Goal: Task Accomplishment & Management: Use online tool/utility

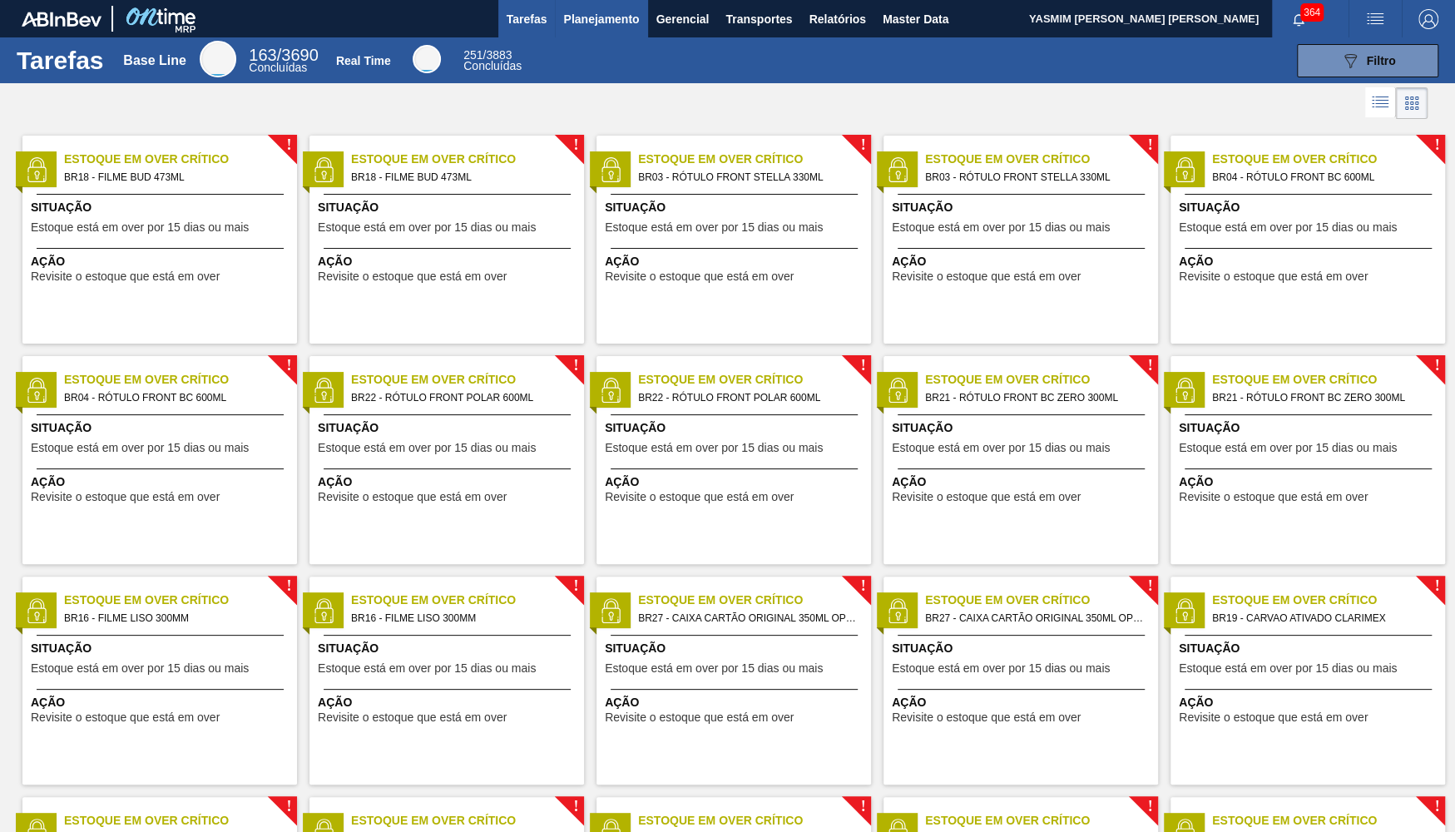
click at [602, 15] on span "Planejamento" at bounding box center [601, 19] width 76 height 20
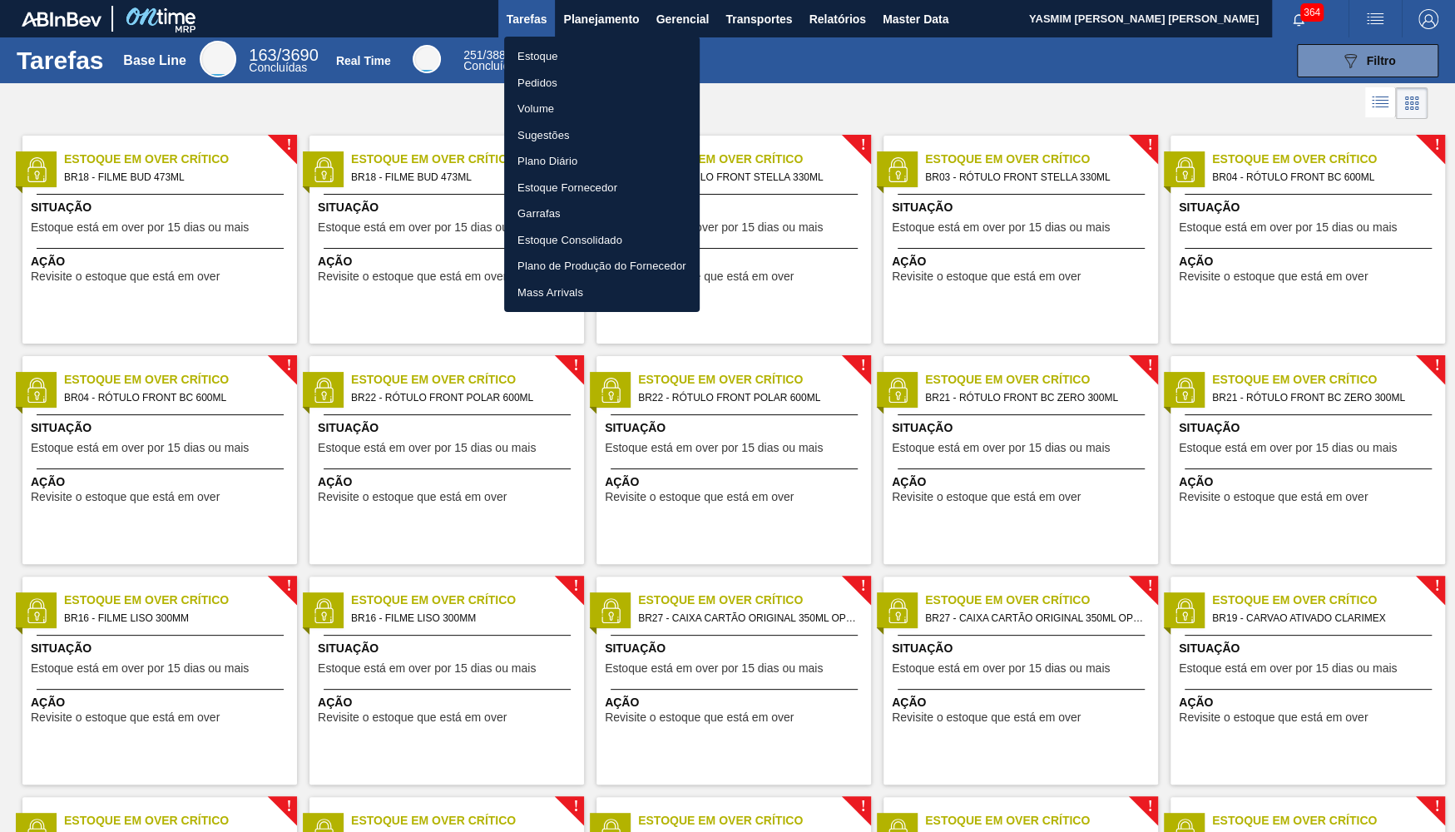
click at [526, 60] on li "Estoque" at bounding box center [602, 56] width 196 height 27
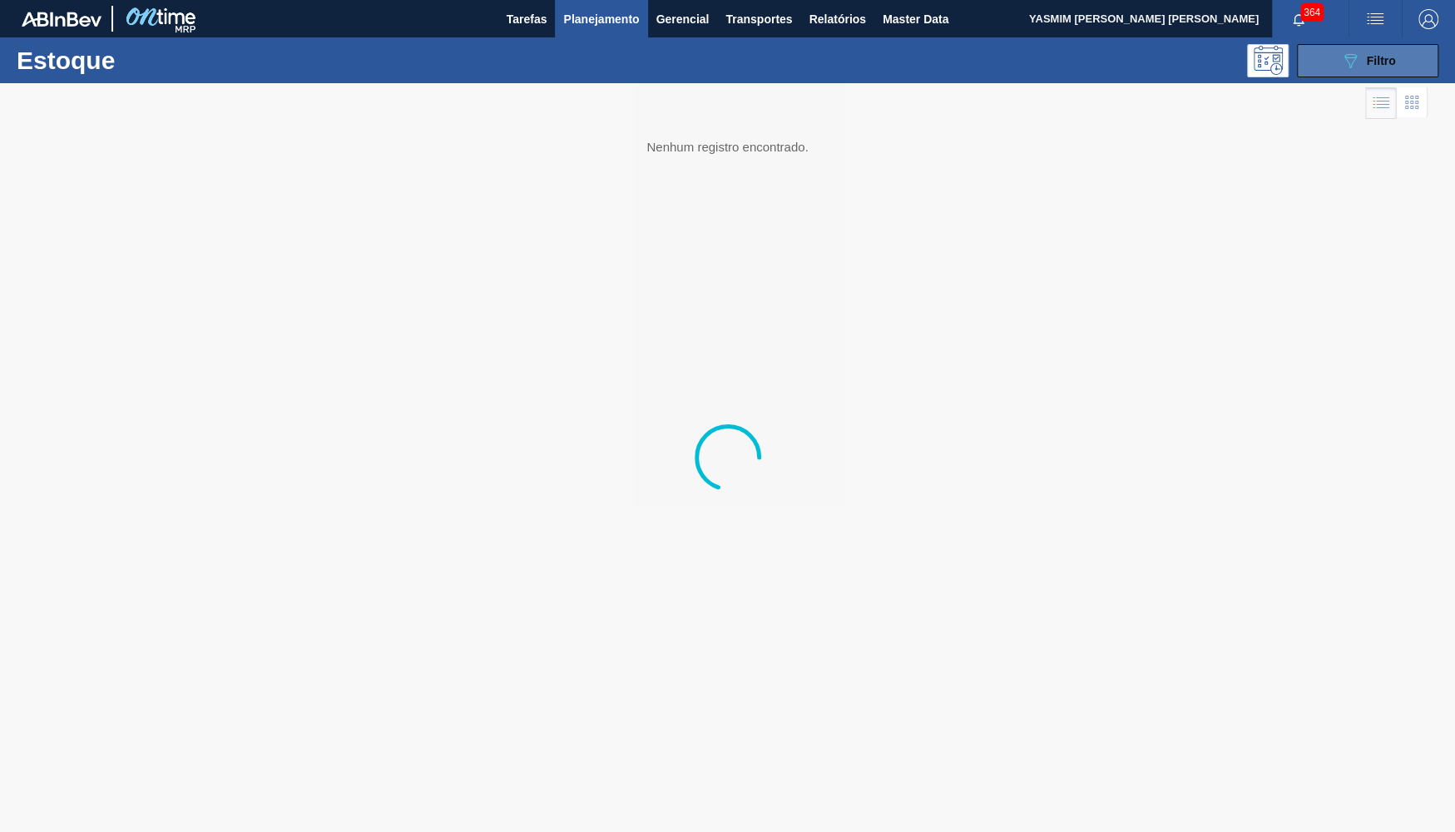
click at [1350, 77] on button "089F7B8B-B2A5-4AFE-B5C0-19BA573D28AC Filtro" at bounding box center [1367, 60] width 141 height 33
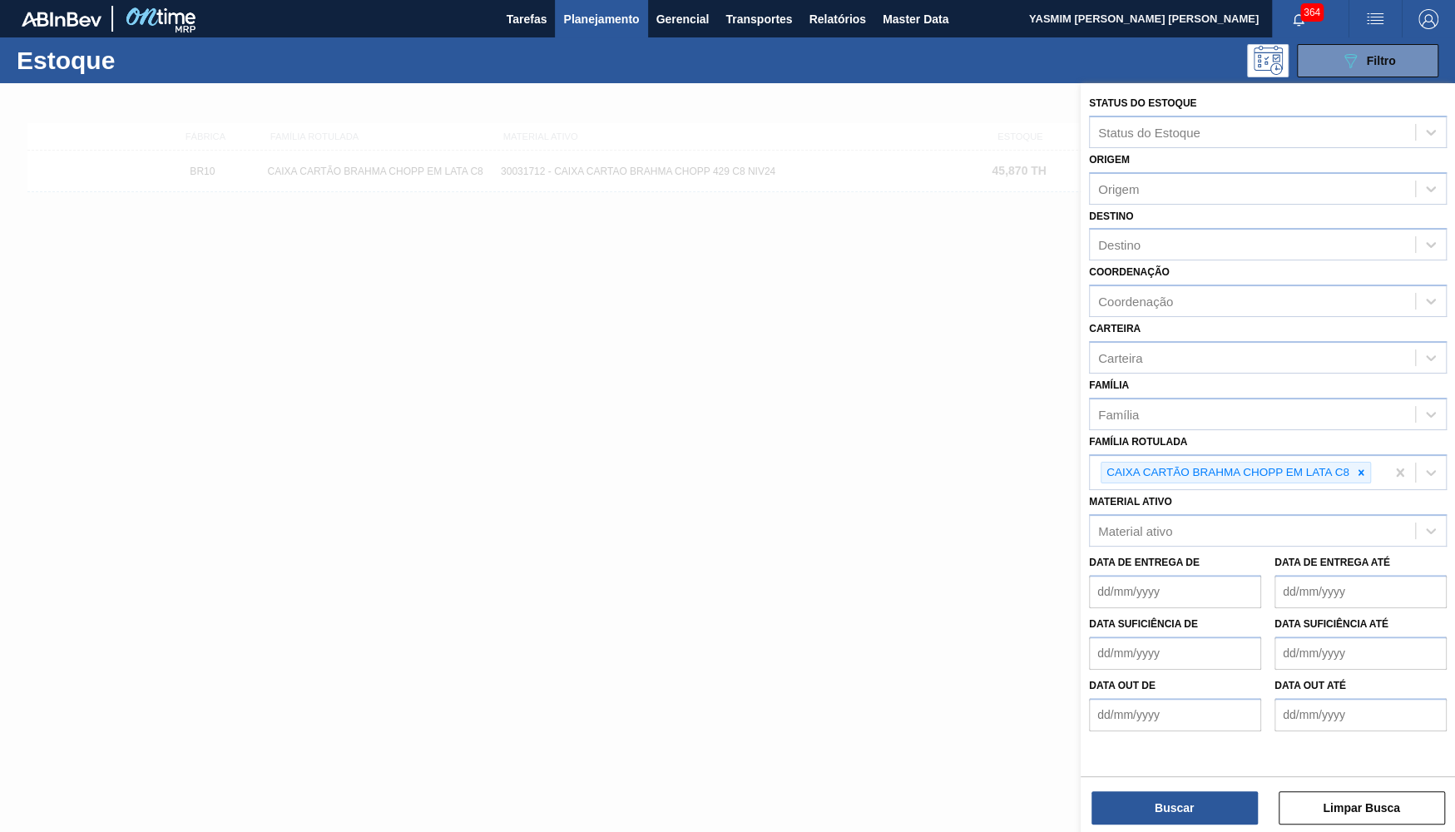
click at [869, 397] on div at bounding box center [727, 499] width 1455 height 832
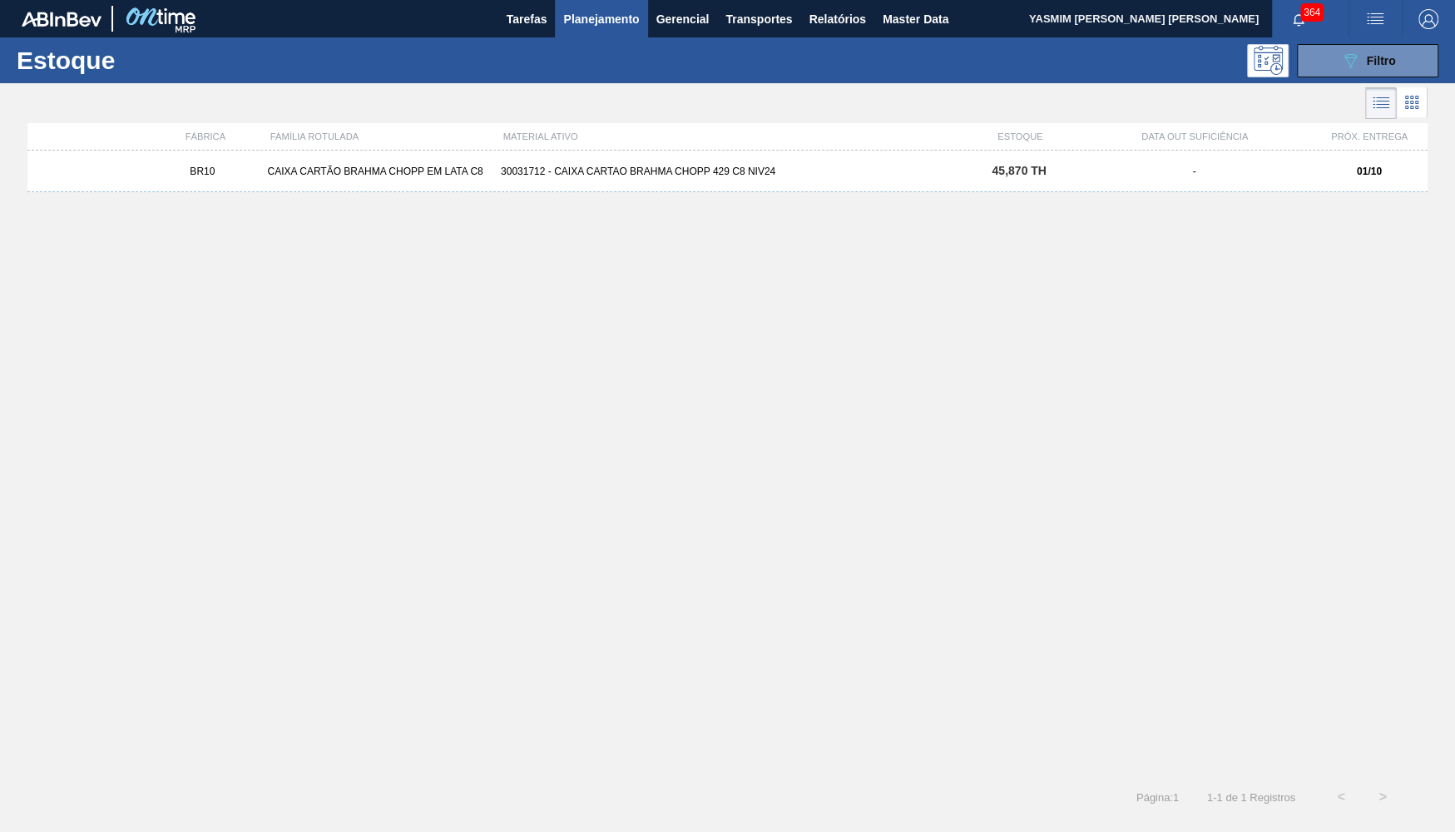
click at [775, 192] on div "Estoque 089F7B8B-B2A5-4AFE-B5C0-19BA573D28AC Filtro Status do Estoque Status do…" at bounding box center [727, 427] width 1455 height 780
click at [768, 180] on div "BR10 CAIXA CARTÃO BRAHMA CHOPP EM LATA C8 30031712 - CAIXA CARTAO BRAHMA CHOPP …" at bounding box center [727, 172] width 1400 height 42
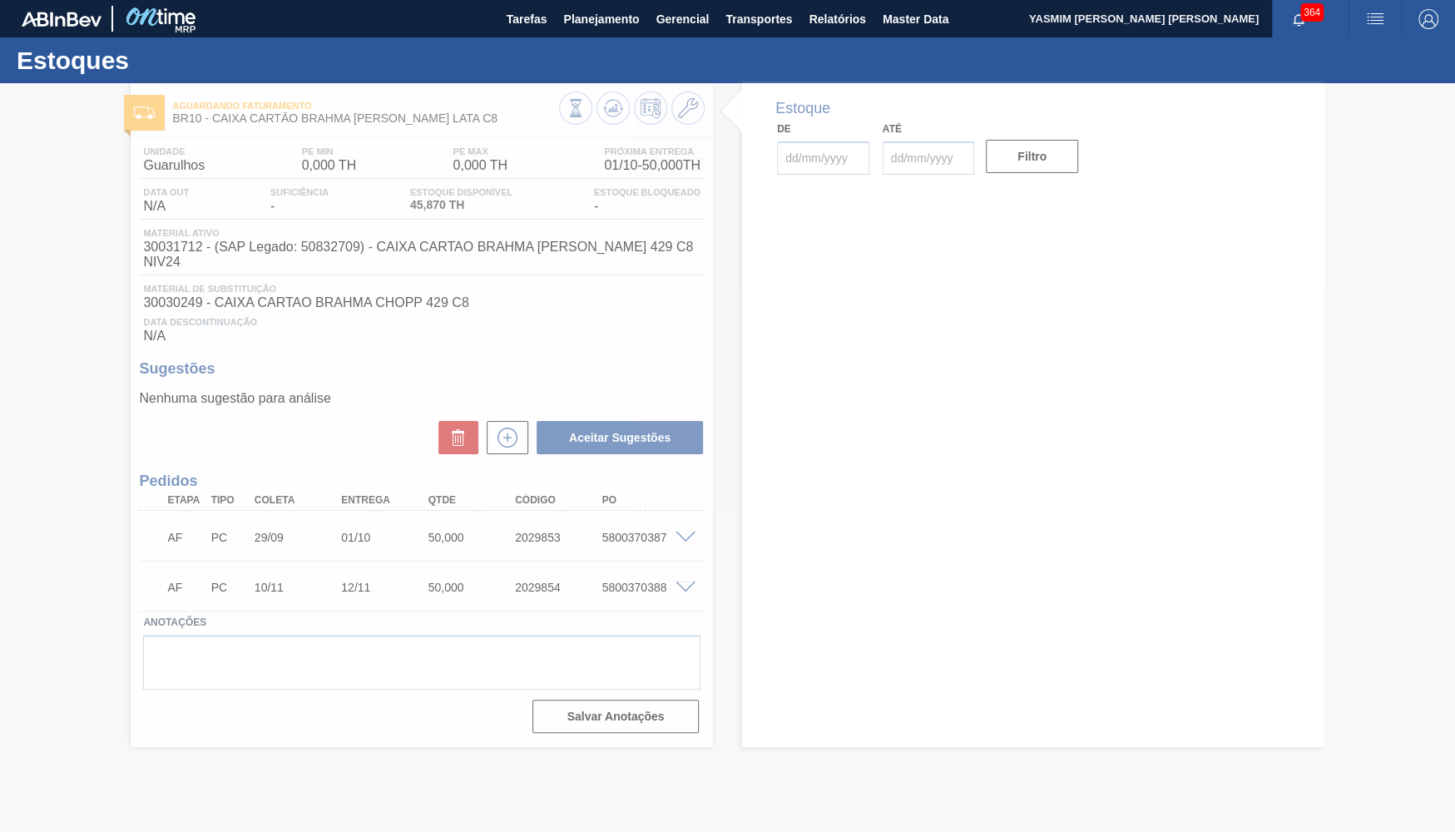
type input "[DATE]"
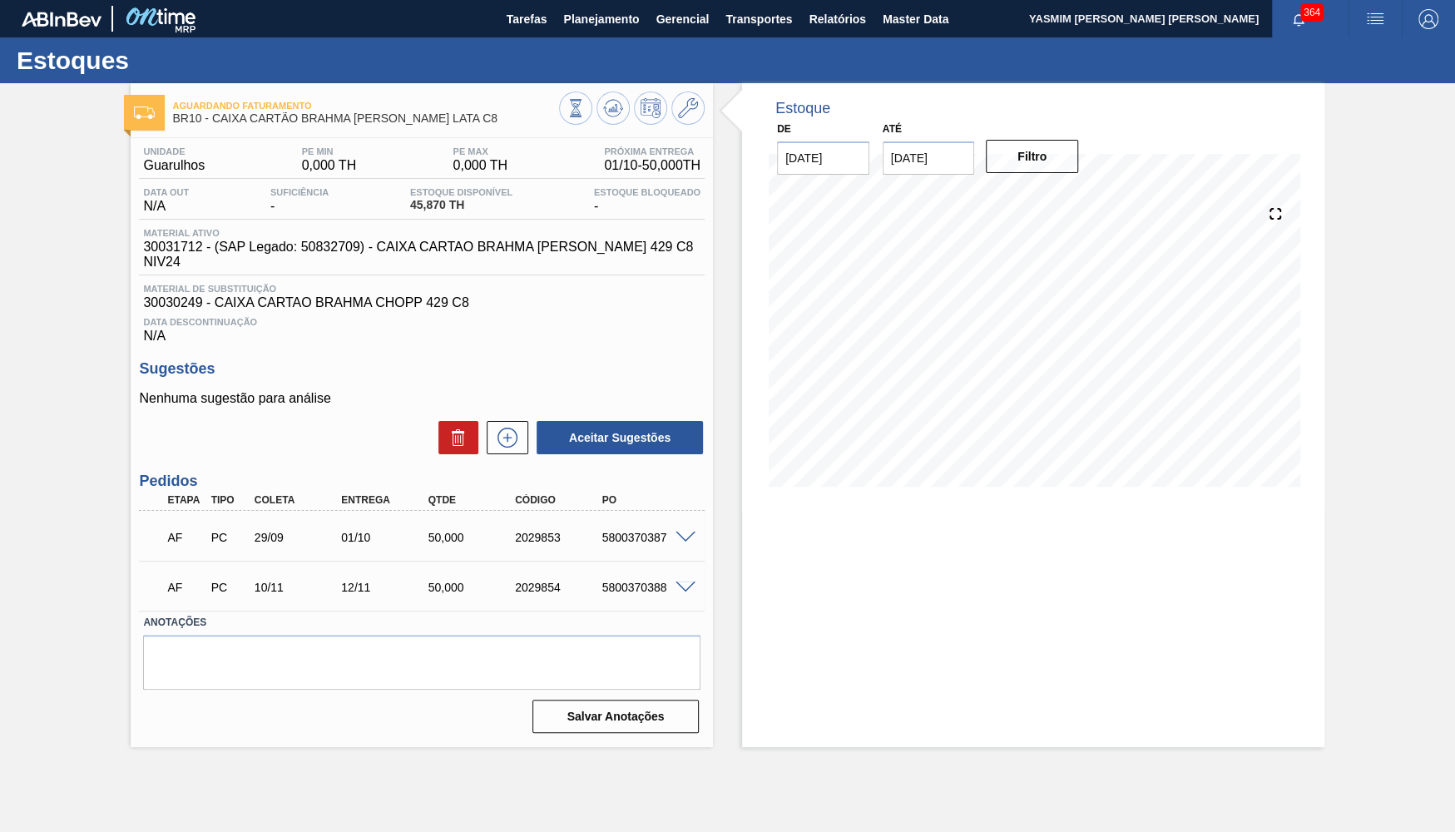
click at [291, 255] on span "30031712 - (SAP Legado: 50832709) - CAIXA CARTAO BRAHMA CHOPP 429 C8 NIV24" at bounding box center [426, 255] width 566 height 30
click at [589, 5] on button "Planejamento" at bounding box center [601, 18] width 92 height 37
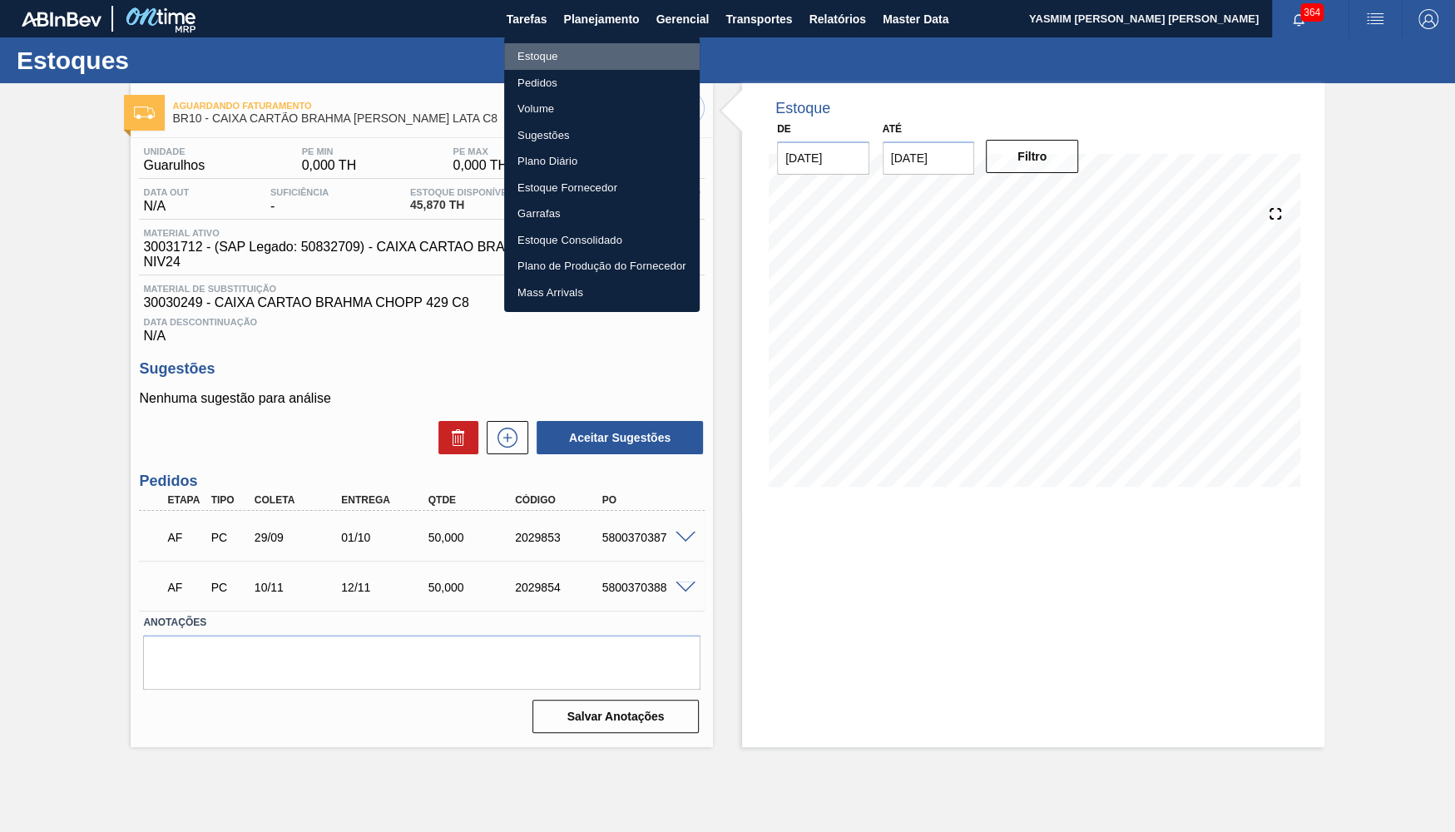
click at [589, 65] on li "Estoque" at bounding box center [602, 56] width 196 height 27
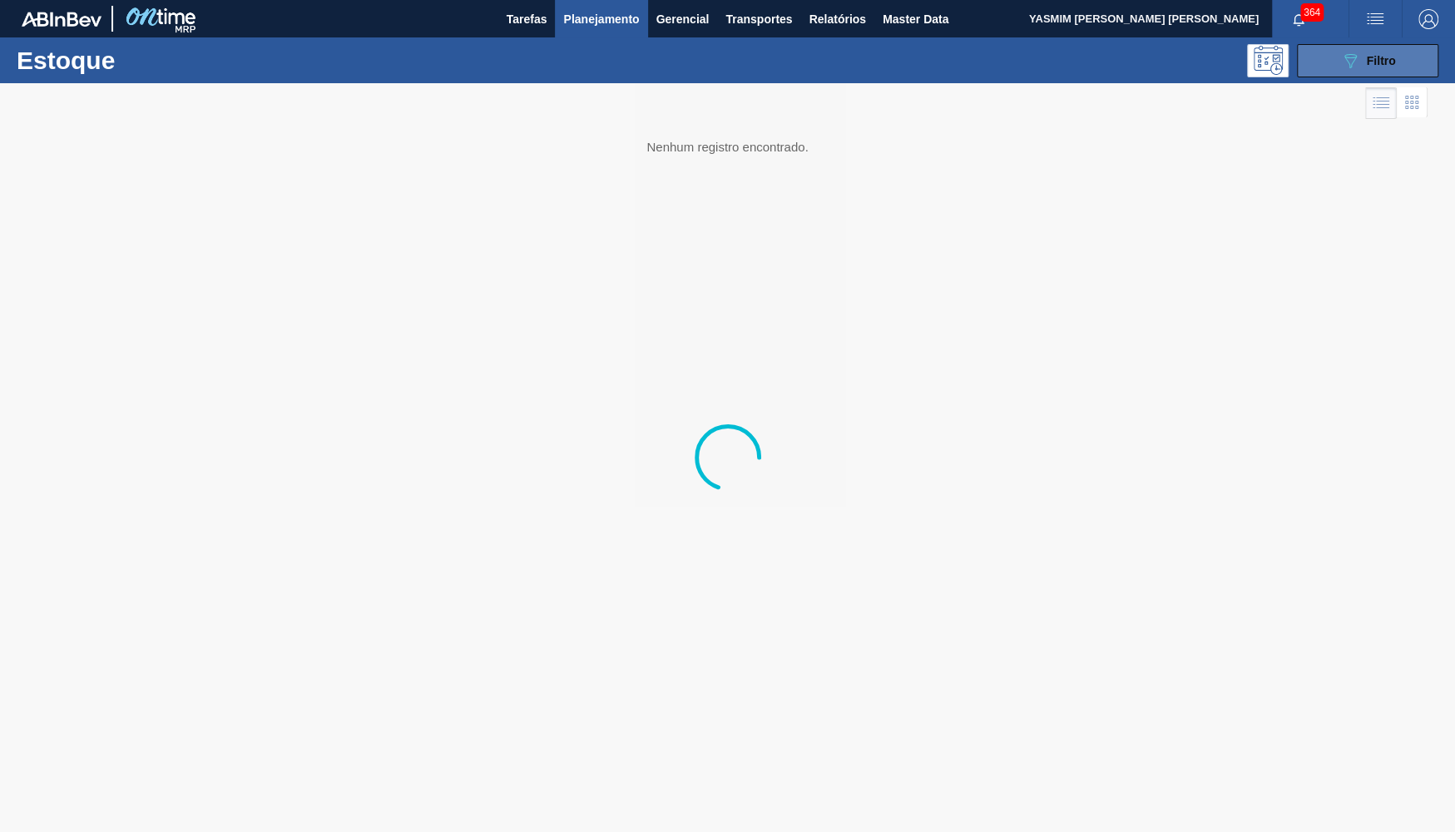
click at [1329, 57] on button "089F7B8B-B2A5-4AFE-B5C0-19BA573D28AC Filtro" at bounding box center [1367, 60] width 141 height 33
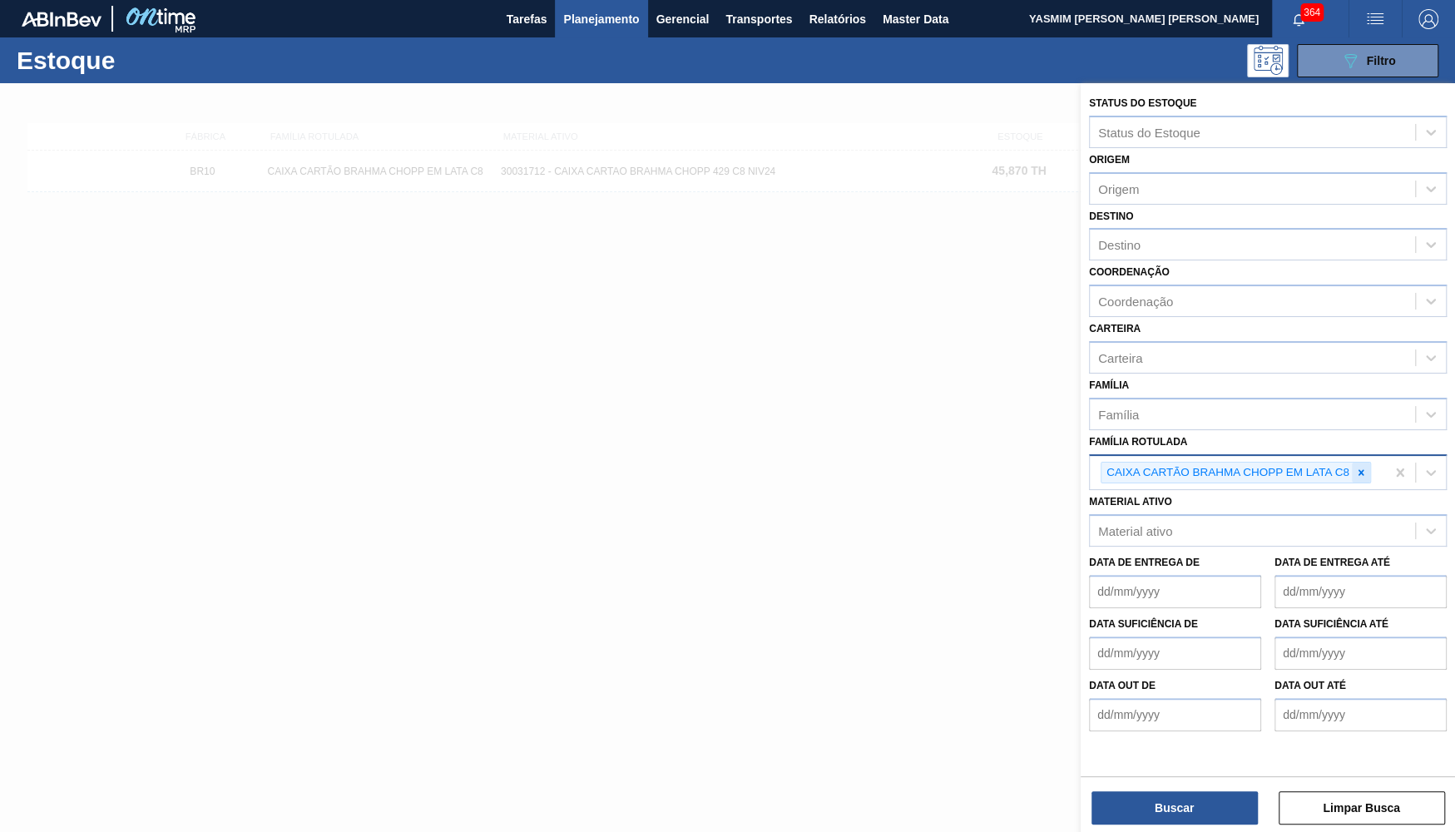
click at [1359, 467] on icon at bounding box center [1361, 473] width 12 height 12
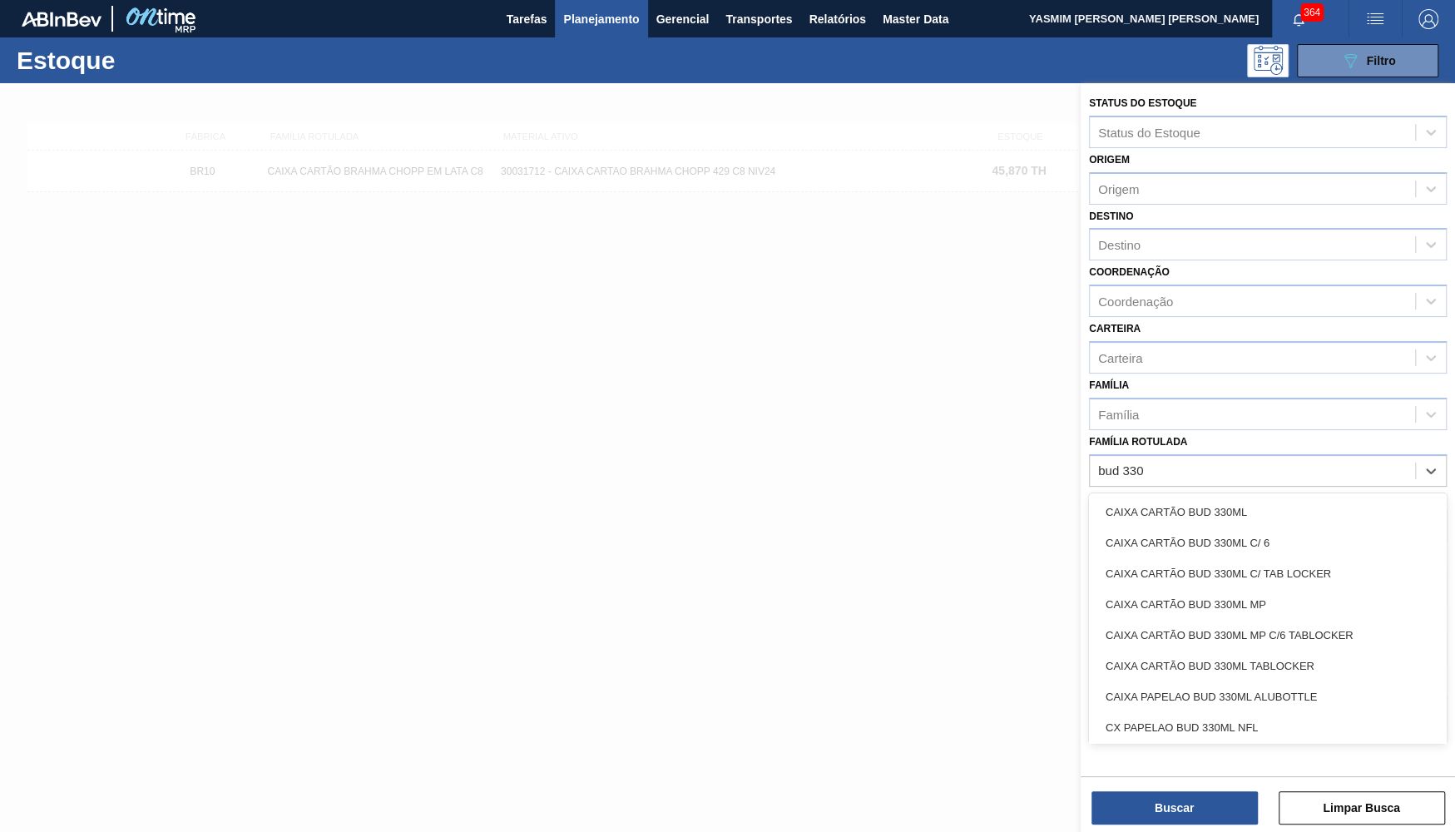
drag, startPoint x: 1125, startPoint y: 448, endPoint x: 1141, endPoint y: 470, distance: 26.8
click at [1126, 463] on Rotulada "bud 330" at bounding box center [1121, 470] width 47 height 14
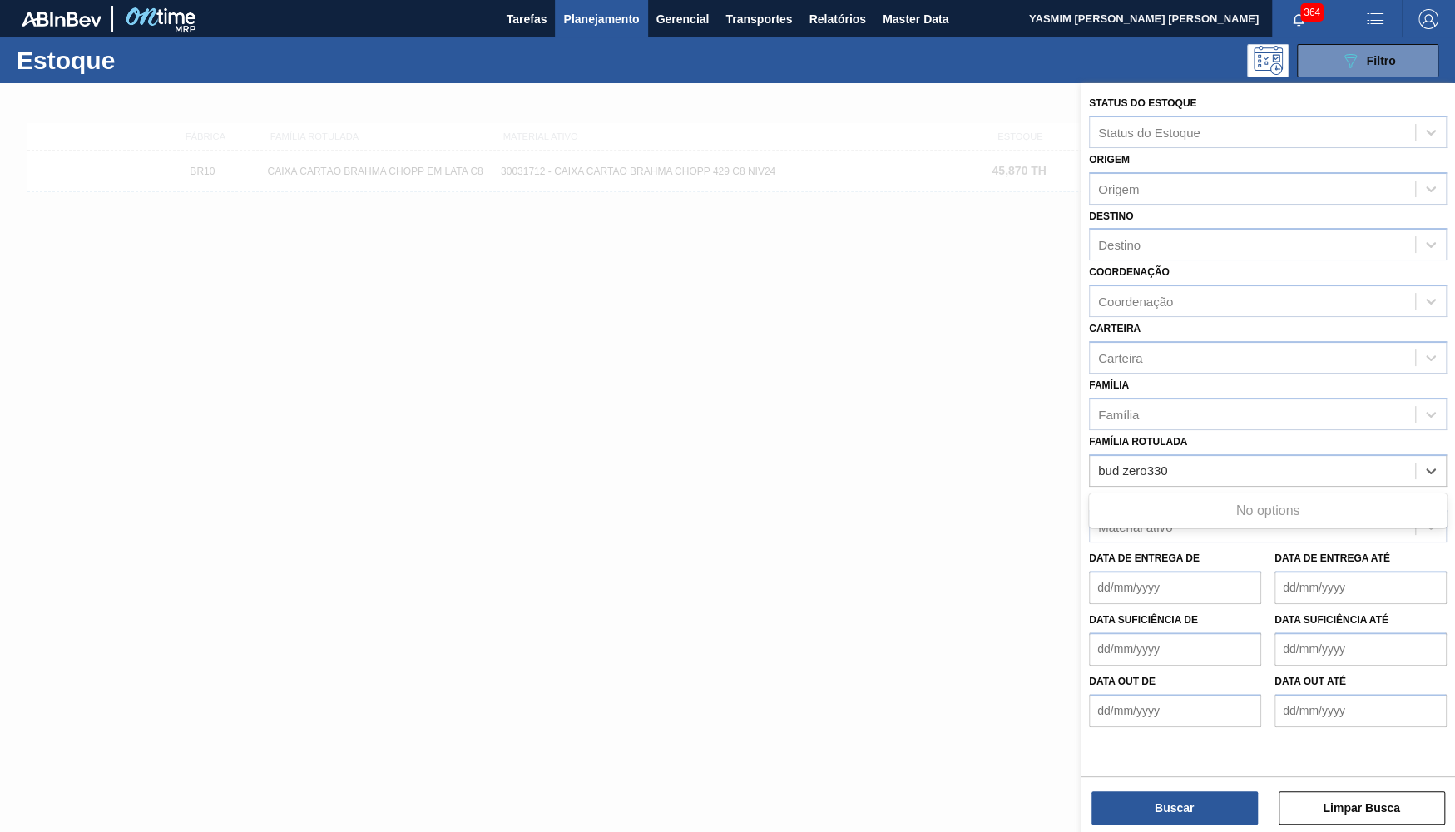
type Rotulada "bud zero 330"
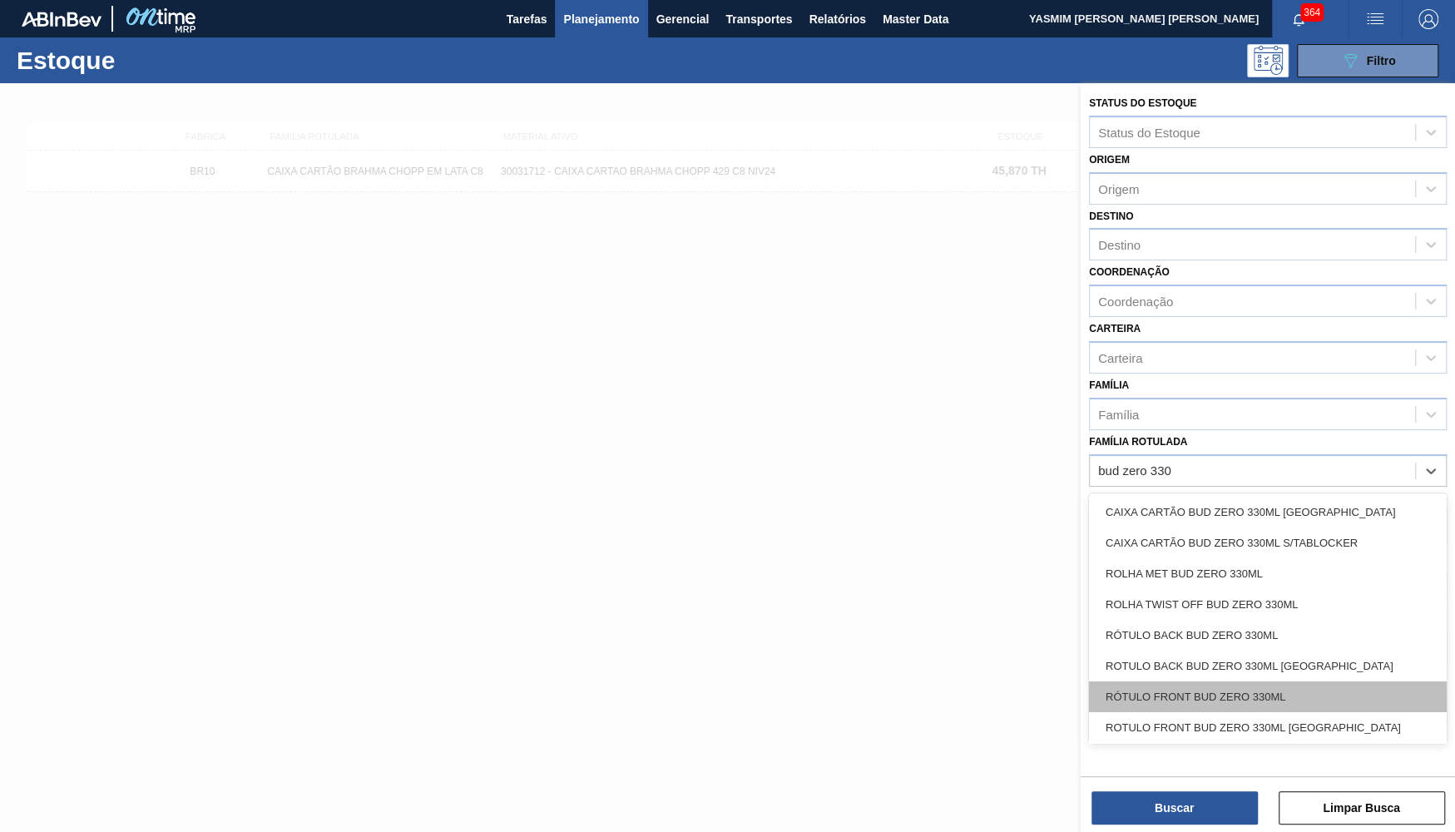
click at [1215, 690] on div "RÓTULO FRONT BUD ZERO 330ML" at bounding box center [1268, 696] width 358 height 31
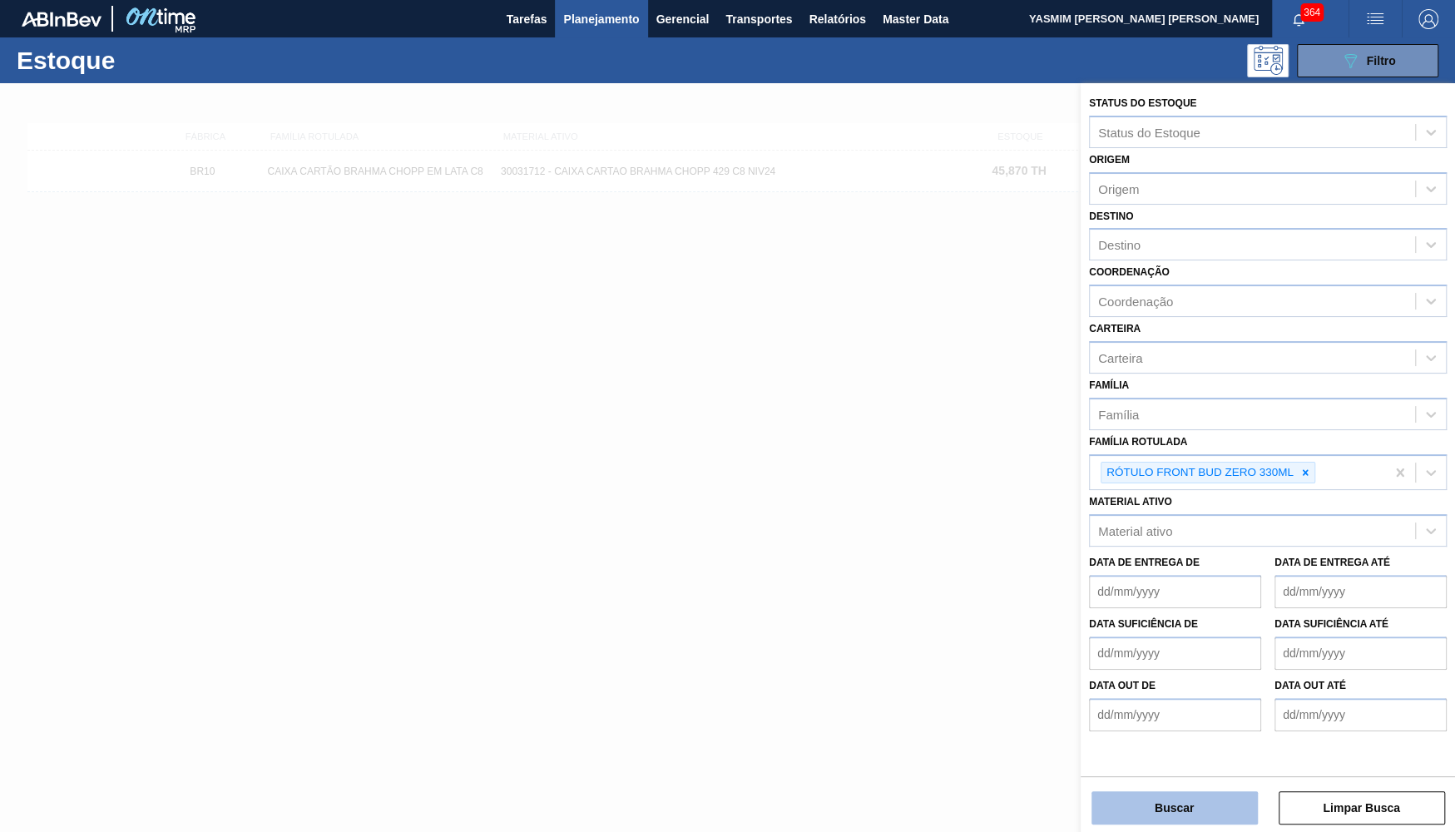
click at [1227, 800] on button "Buscar" at bounding box center [1175, 807] width 166 height 33
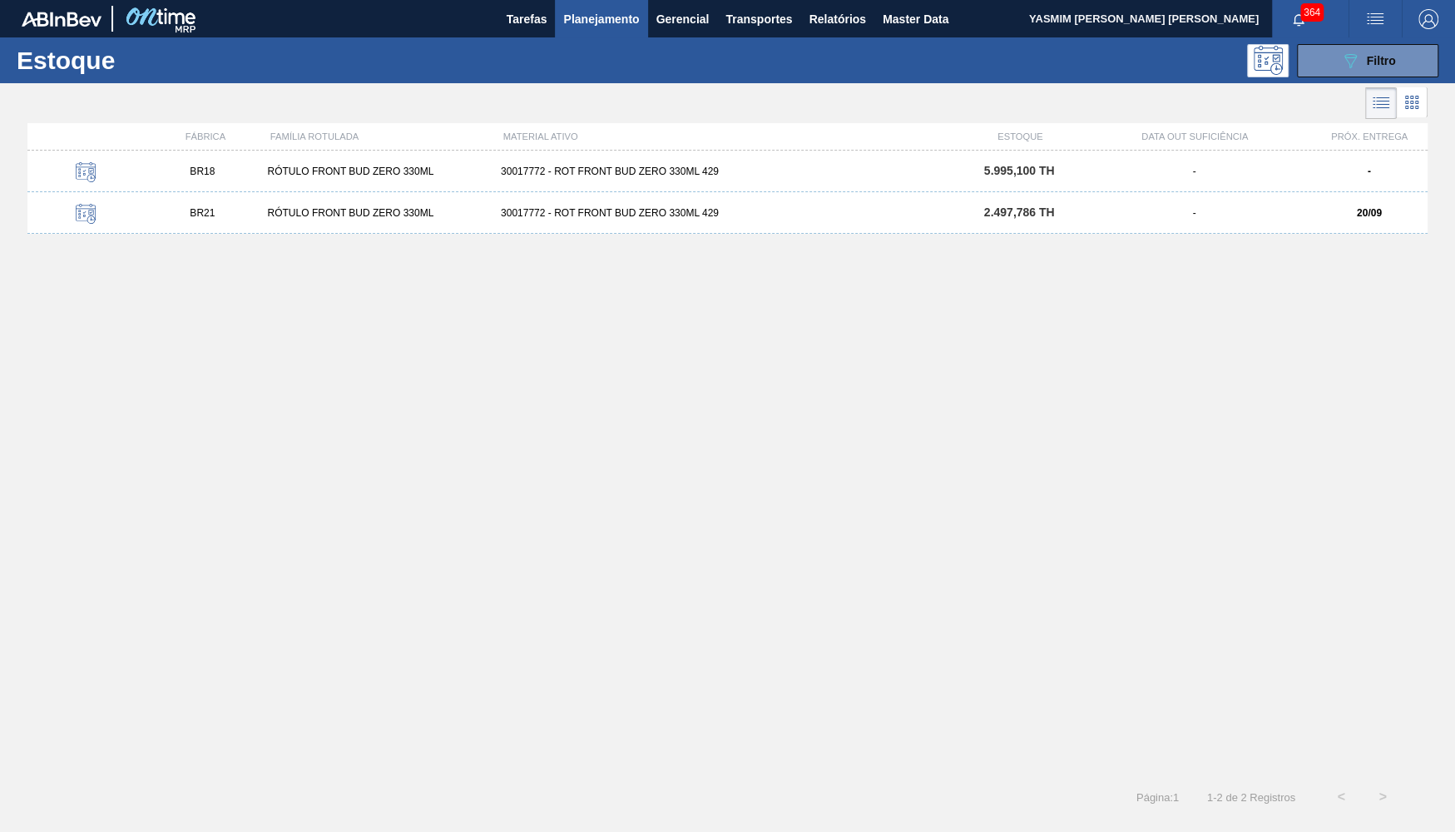
click at [307, 230] on div "BR21 RÓTULO FRONT BUD ZERO 330ML 30017772 - ROT FRONT BUD ZERO 330ML 429 2.497,…" at bounding box center [727, 213] width 1400 height 42
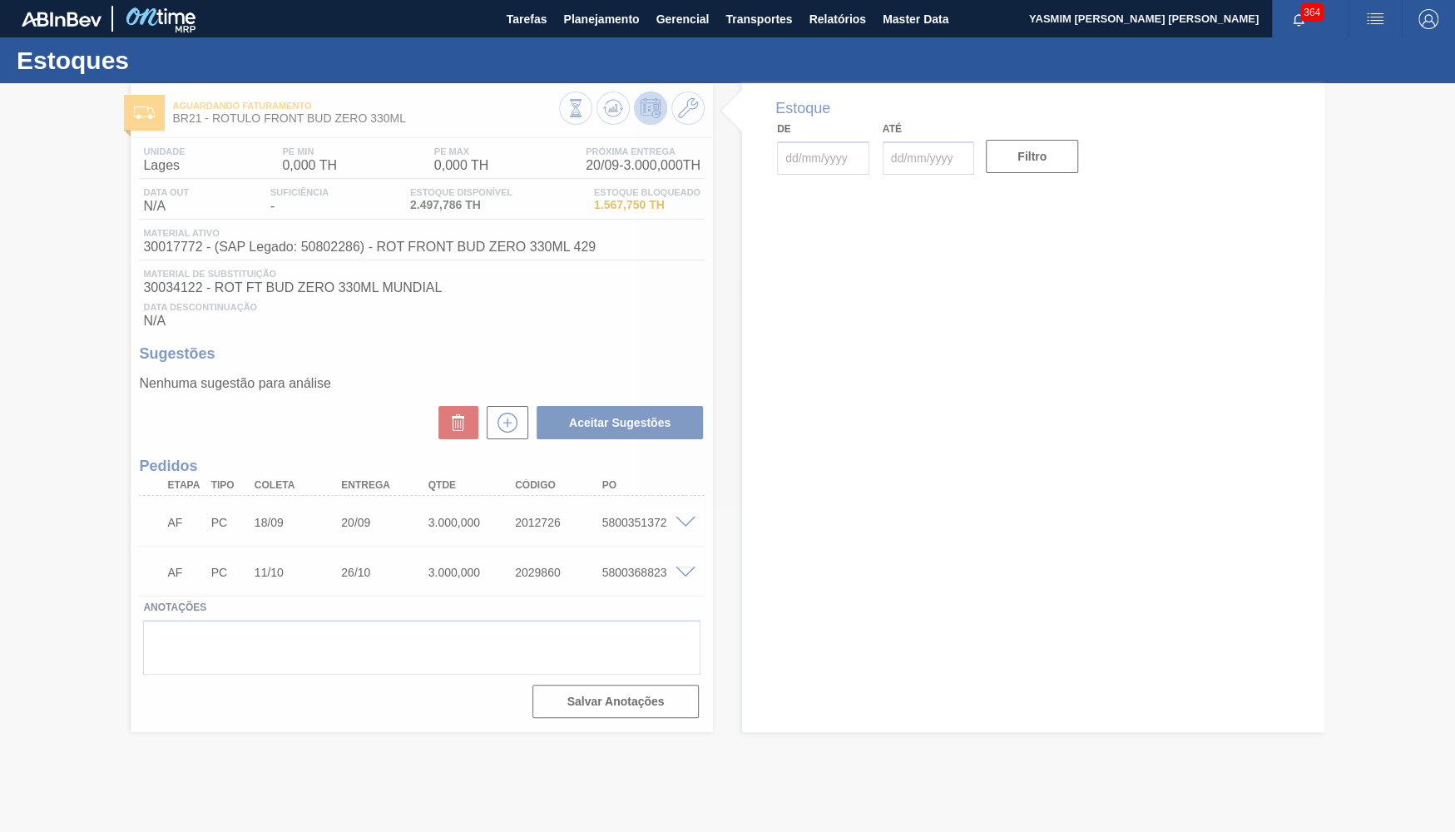
type input "[DATE]"
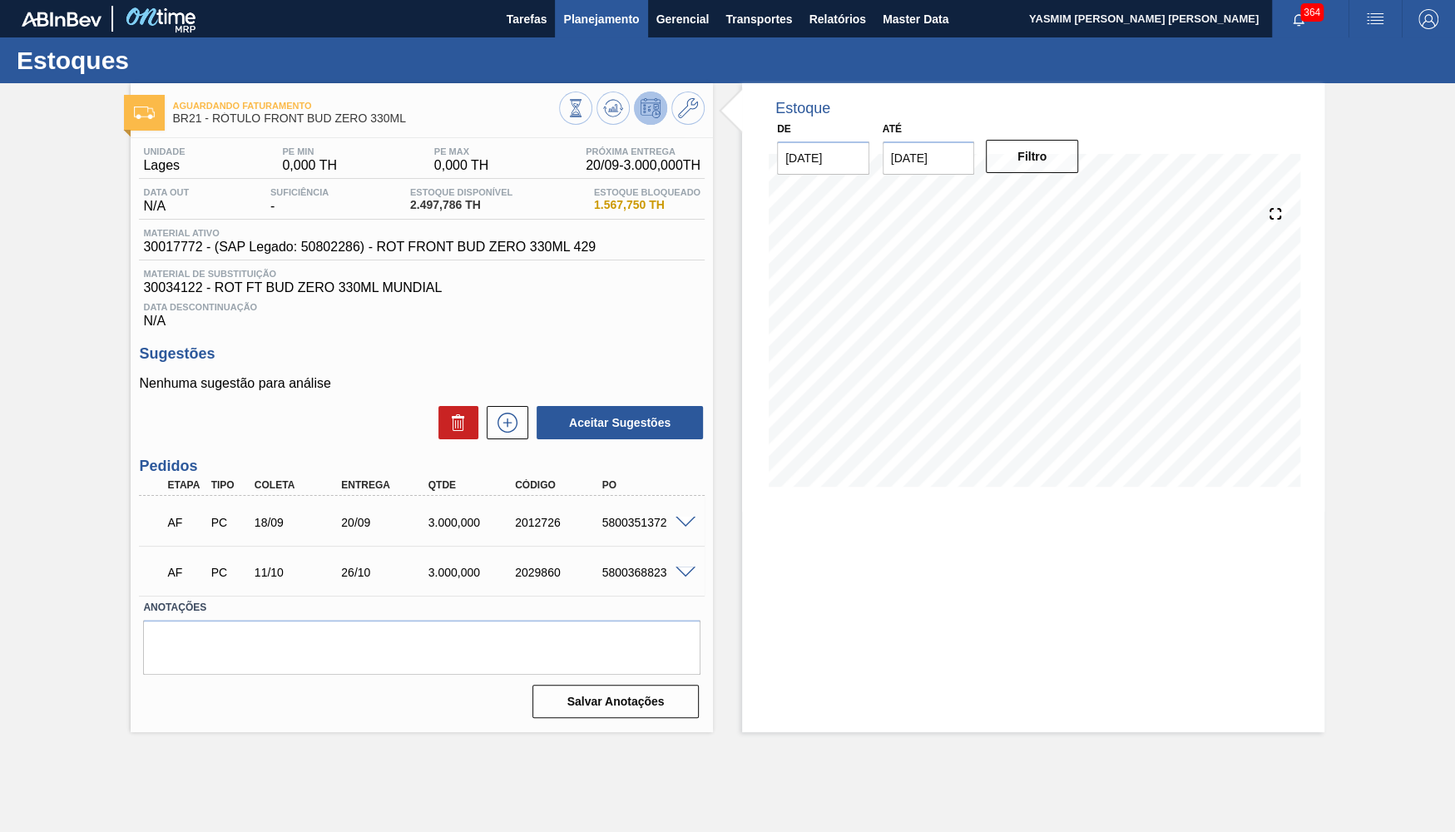
click at [575, 20] on span "Planejamento" at bounding box center [601, 19] width 76 height 20
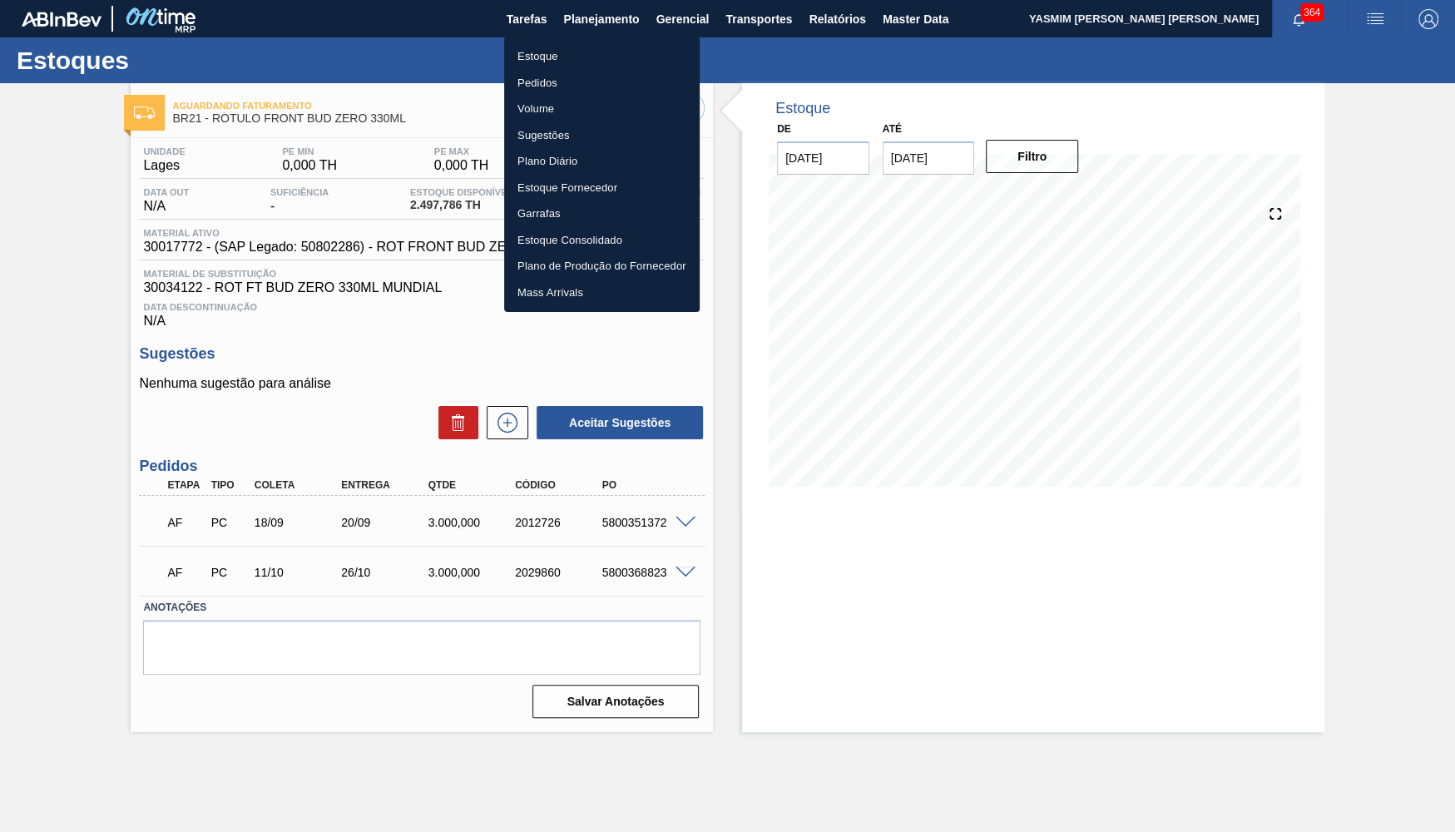
click at [530, 57] on li "Estoque" at bounding box center [602, 56] width 196 height 27
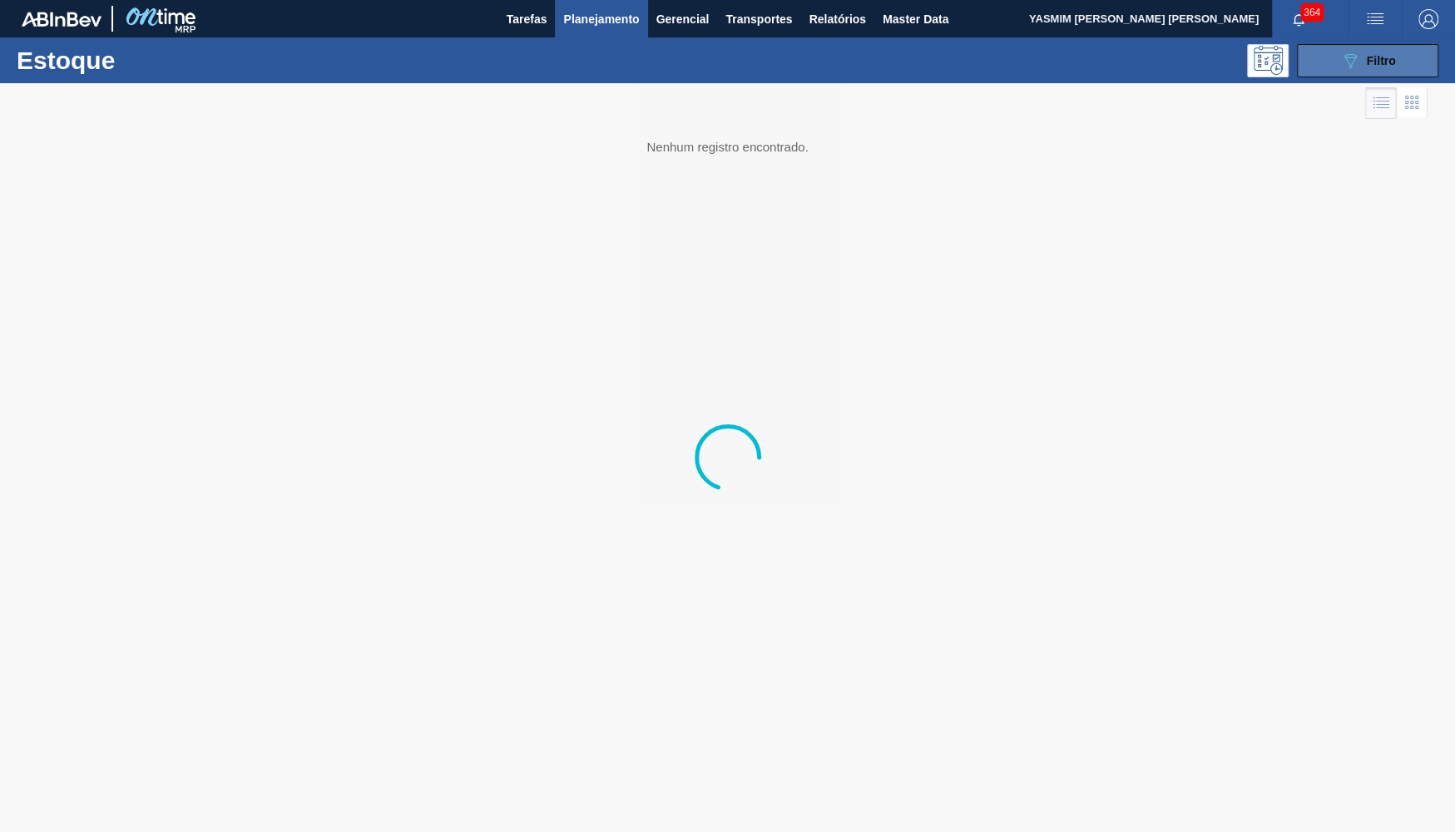
click at [1345, 65] on icon "089F7B8B-B2A5-4AFE-B5C0-19BA573D28AC" at bounding box center [1350, 61] width 20 height 20
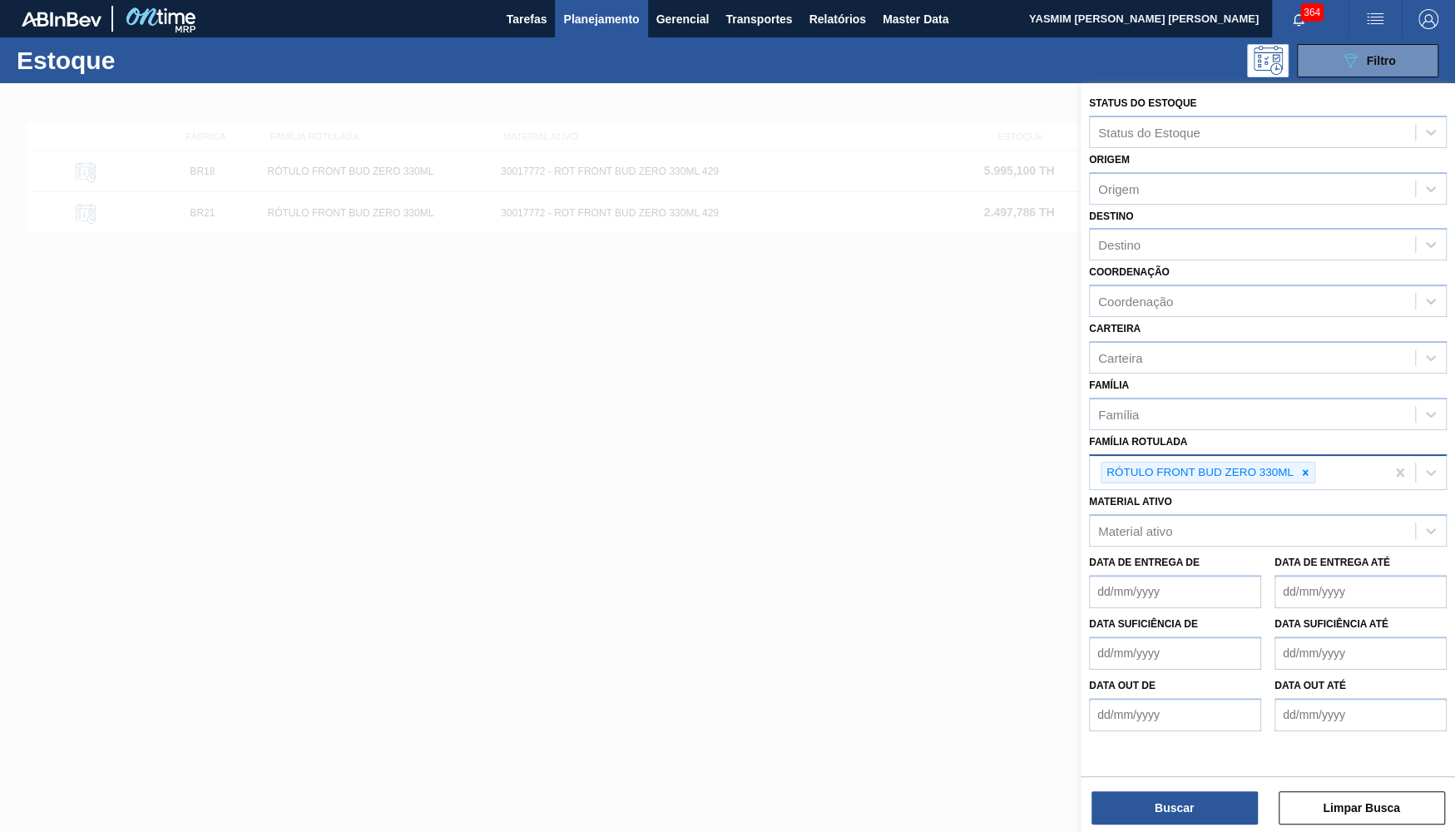
click at [1315, 462] on div "RÓTULO FRONT BUD ZERO 330ML" at bounding box center [1208, 473] width 215 height 22
click at [1315, 456] on div "RÓTULO FRONT BUD ZERO 330ML" at bounding box center [1237, 473] width 295 height 34
click at [1307, 467] on icon at bounding box center [1306, 473] width 12 height 12
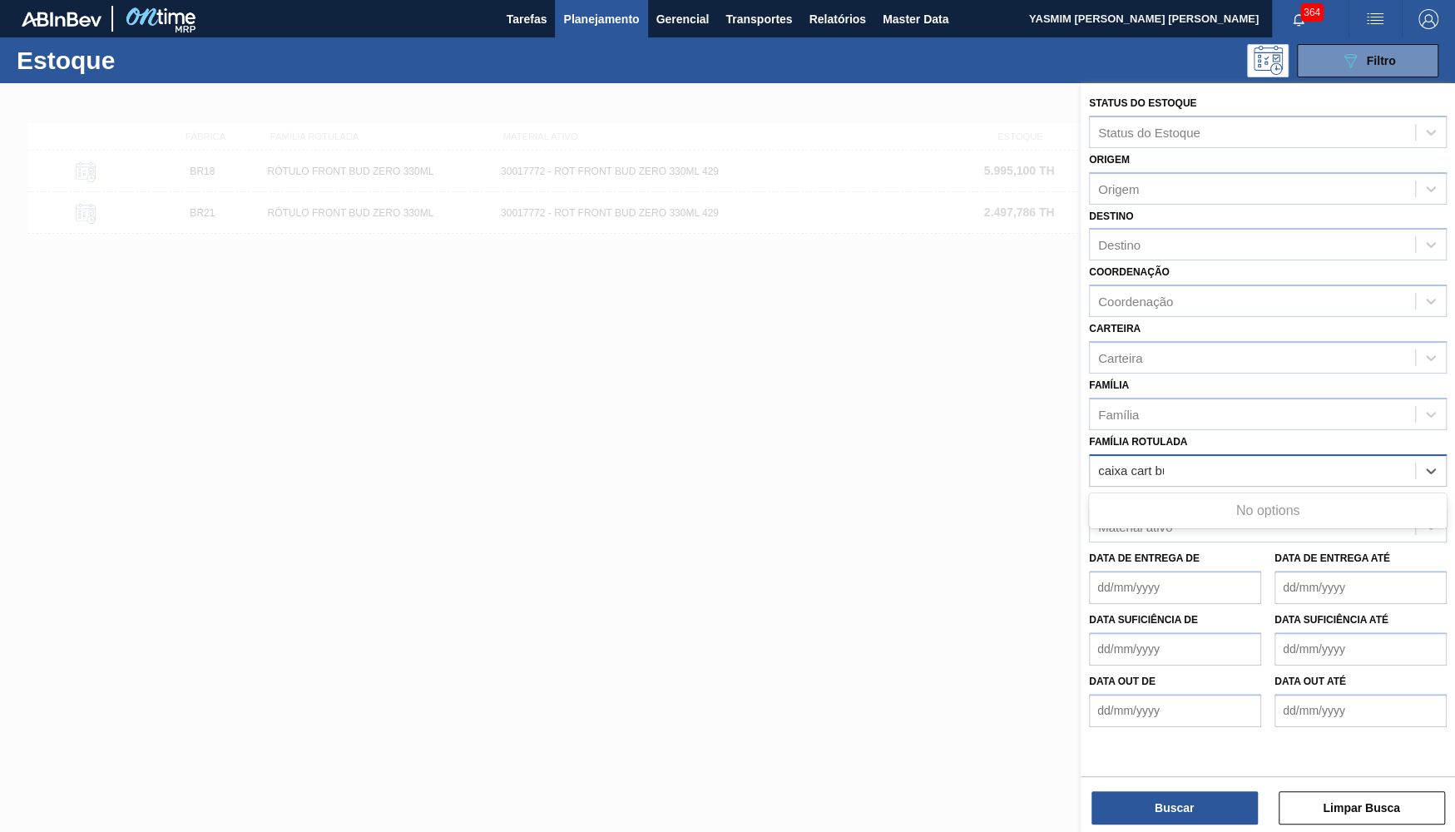
type Rotulada "caixa cart bud"
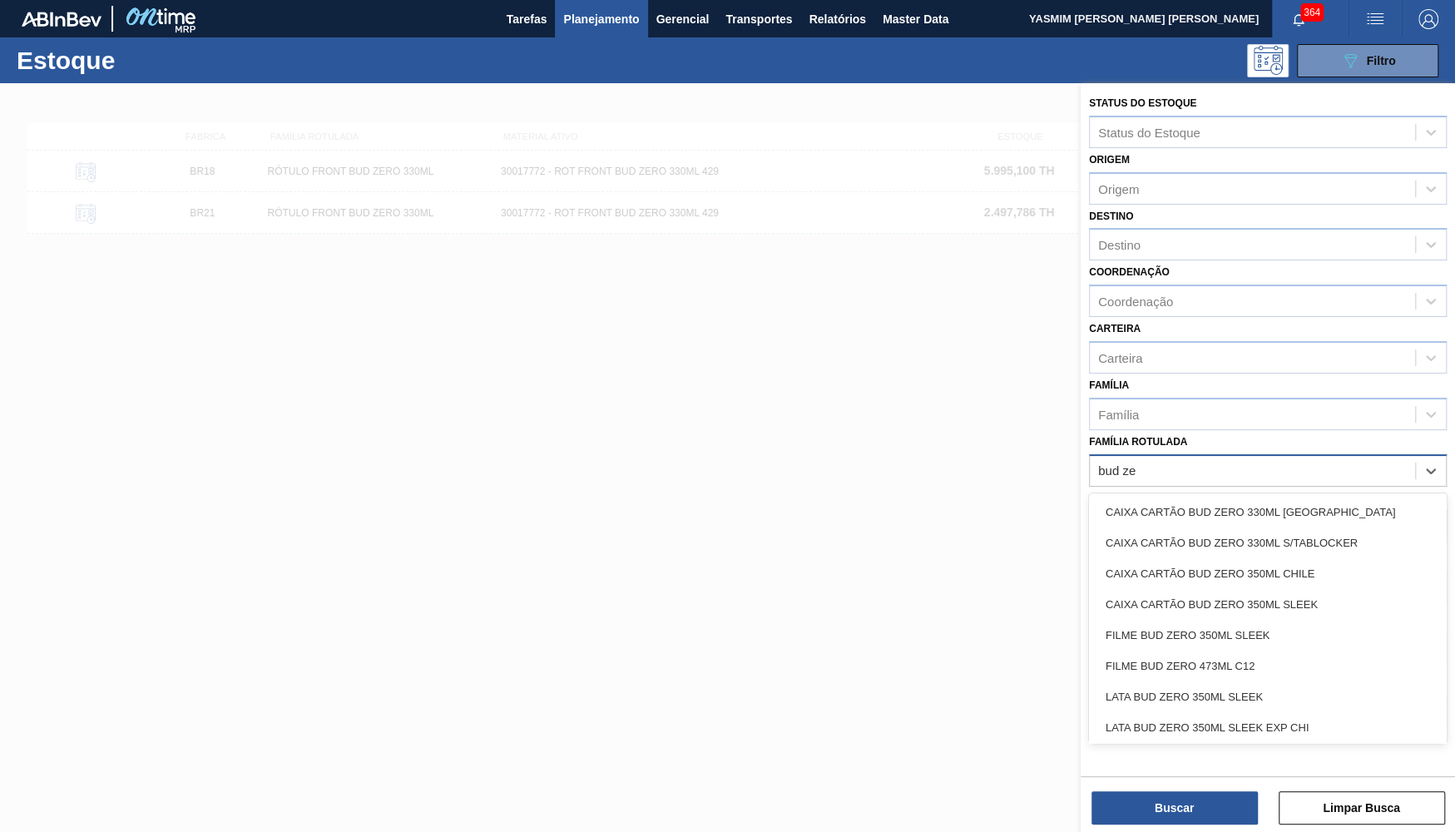
type Rotulada "bud zer"
click at [1314, 527] on div "CAIXA CARTÃO BUD ZERO 330ML S/TABLOCKER" at bounding box center [1268, 542] width 358 height 31
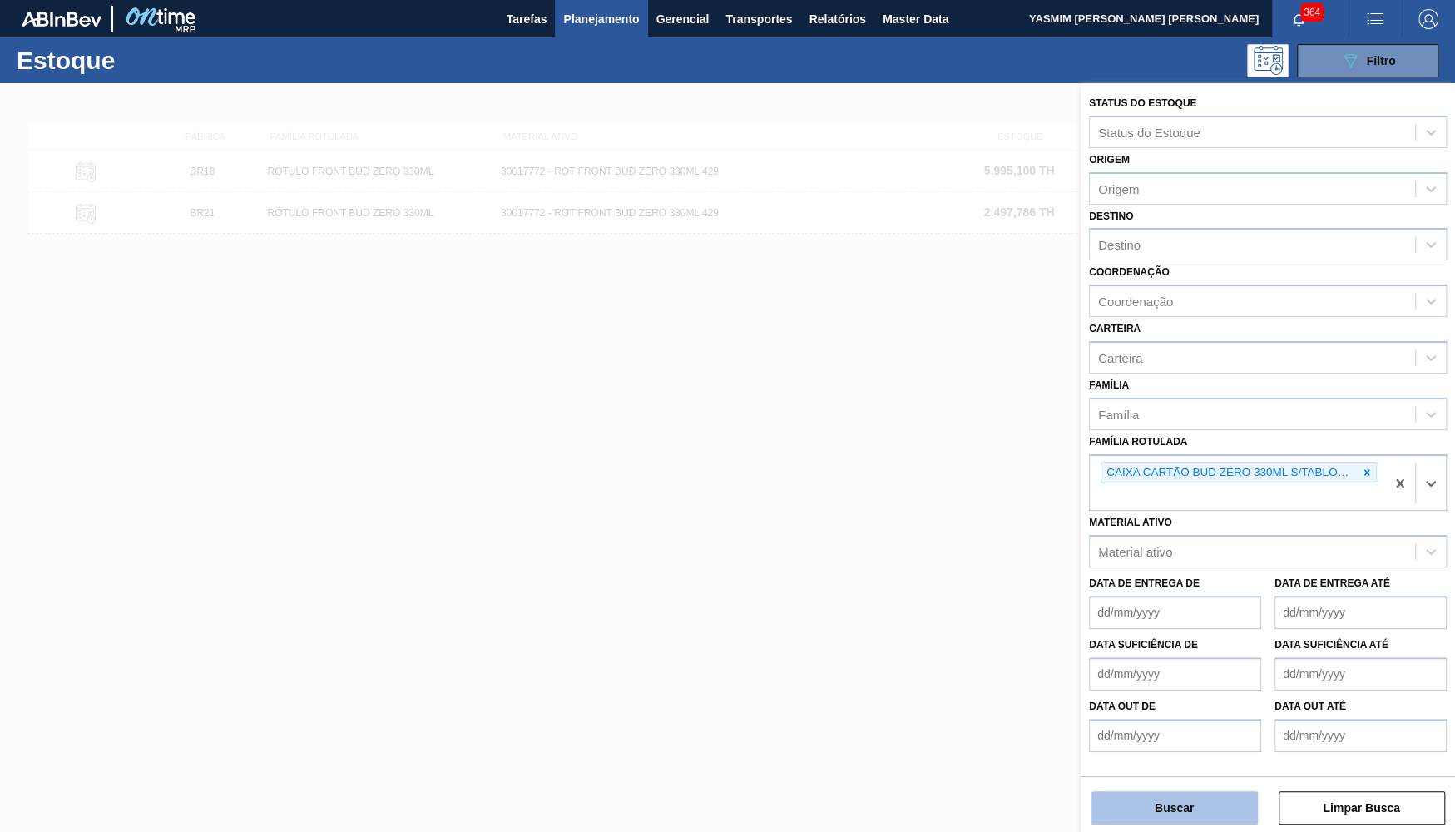
click at [1180, 798] on button "Buscar" at bounding box center [1175, 807] width 166 height 33
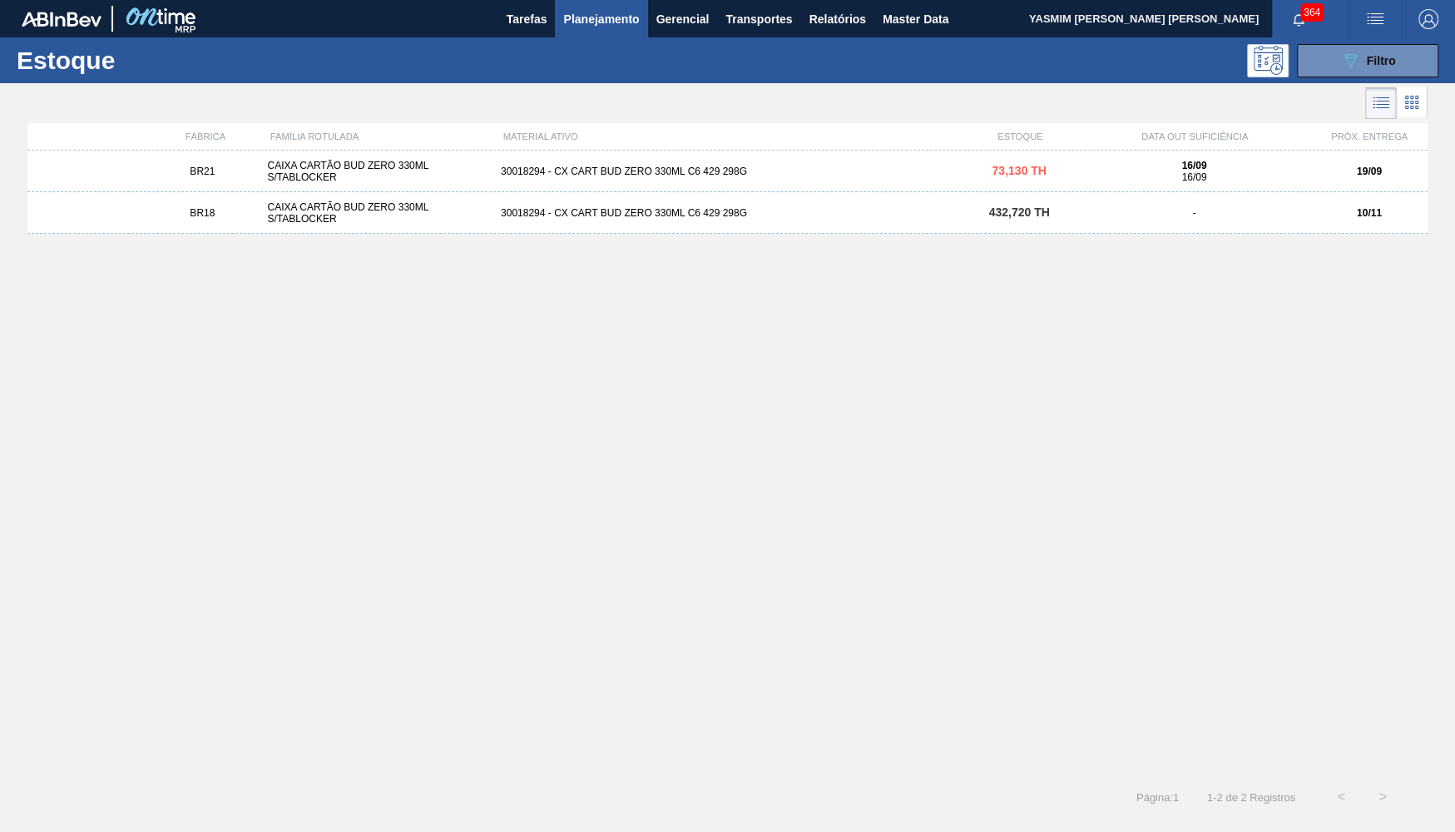
click at [260, 171] on div "BR21" at bounding box center [202, 172] width 116 height 12
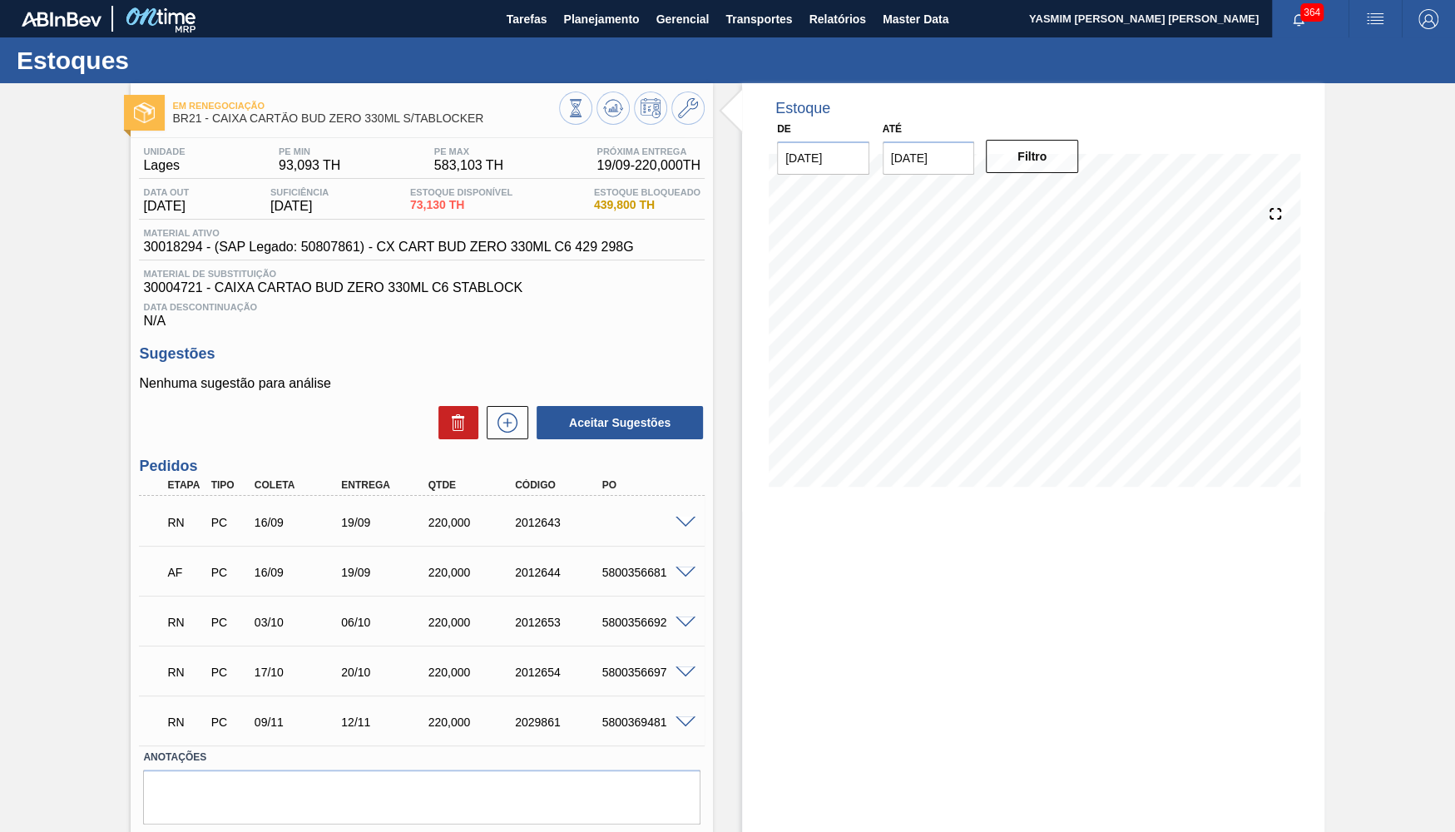
click at [473, 260] on div "Material ativo 30018294 - (SAP Legado: 50807861) - CX CART BUD ZERO 330ML C6 42…" at bounding box center [422, 244] width 566 height 32
click at [471, 259] on div "Material ativo 30018294 - (SAP Legado: 50807861) - CX CART BUD ZERO 330ML C6 42…" at bounding box center [422, 244] width 566 height 32
click at [695, 515] on div "RN PC 16/09 19/09 220,000 2012643" at bounding box center [422, 521] width 566 height 42
click at [681, 522] on span at bounding box center [686, 523] width 20 height 12
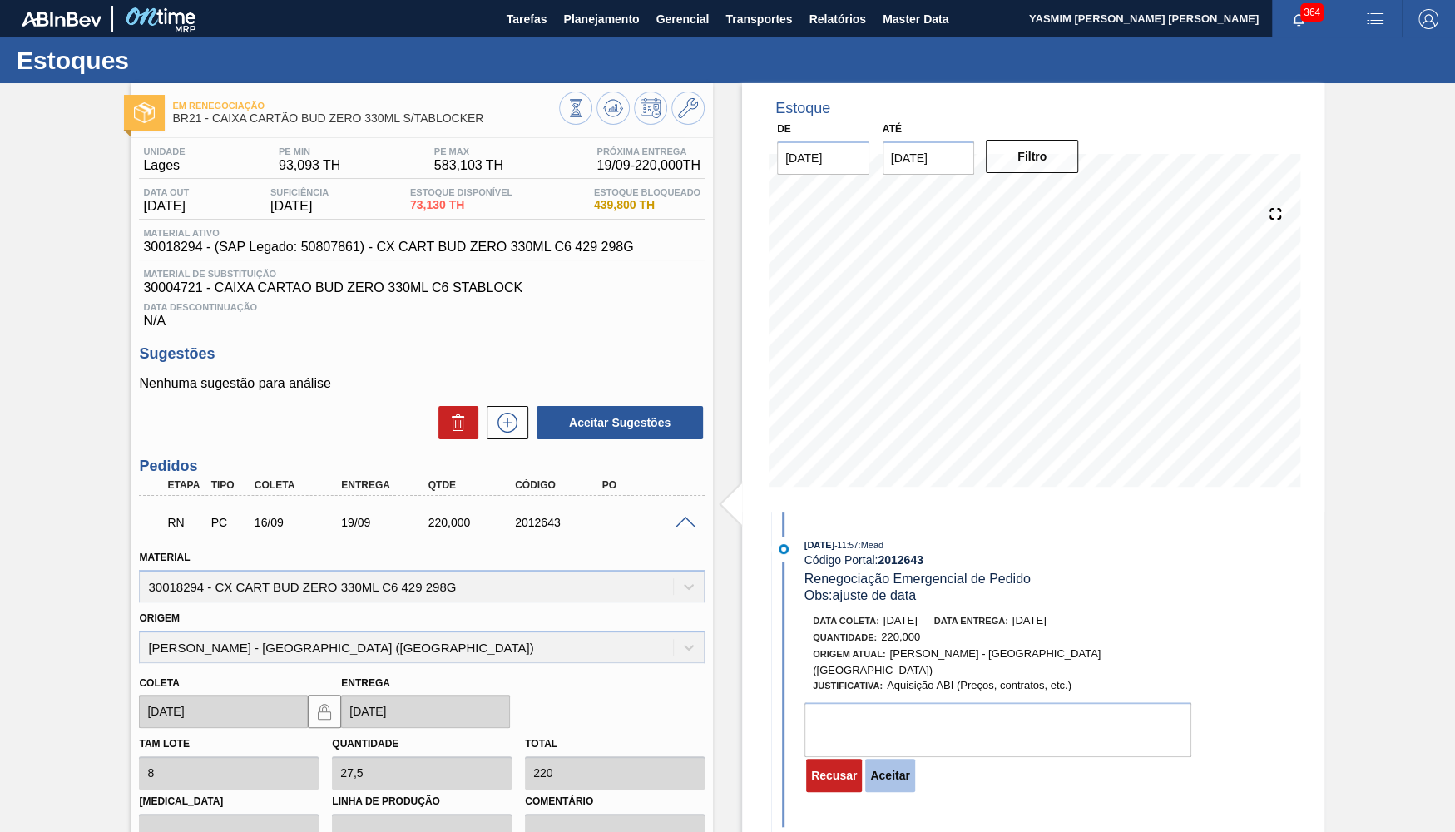
click at [905, 771] on button "Aceitar" at bounding box center [889, 775] width 49 height 33
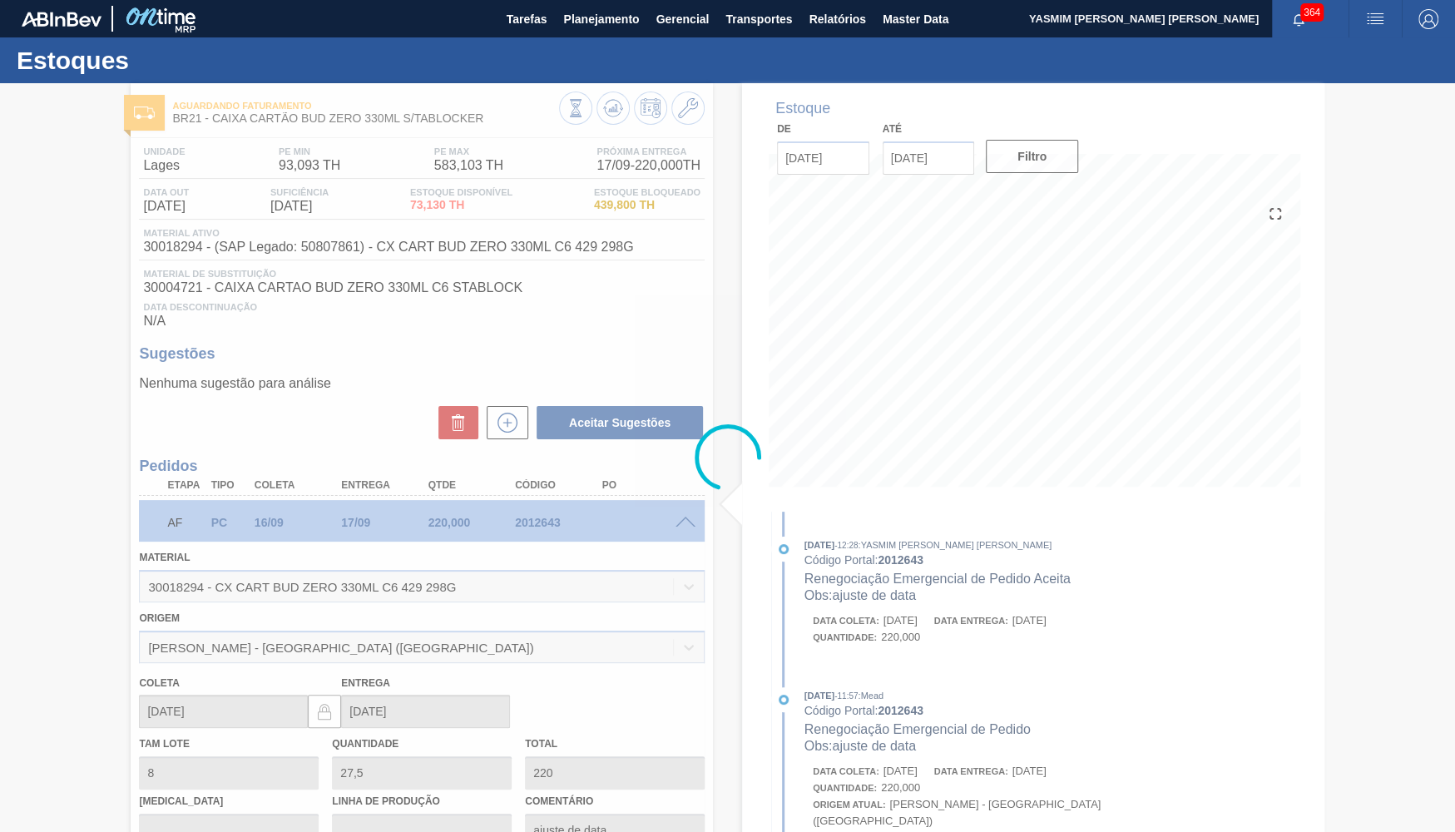
type input "ajuste de data"
type input "[DATE]"
type input "ajuste de data"
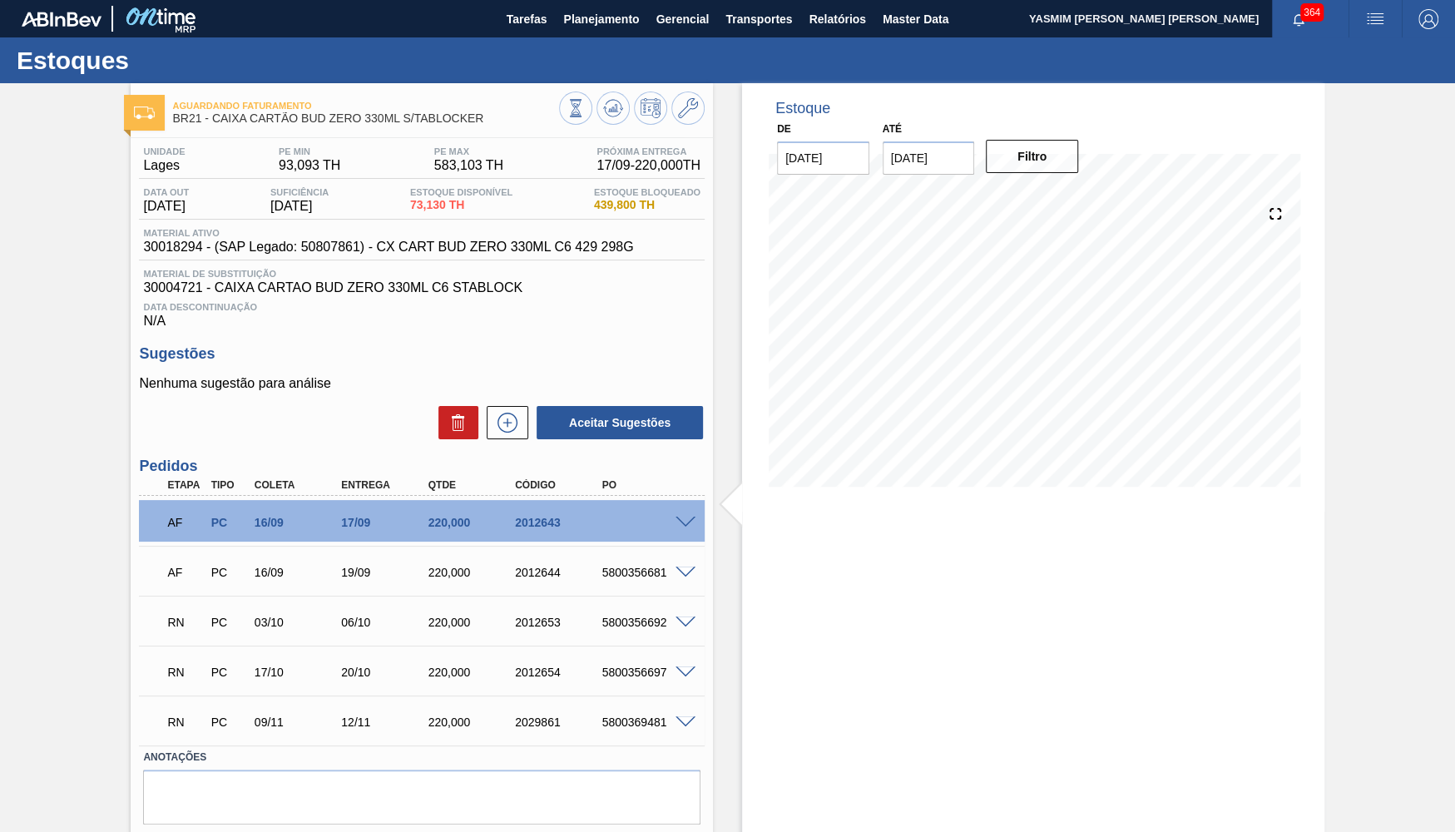
click at [683, 622] on span at bounding box center [686, 622] width 20 height 12
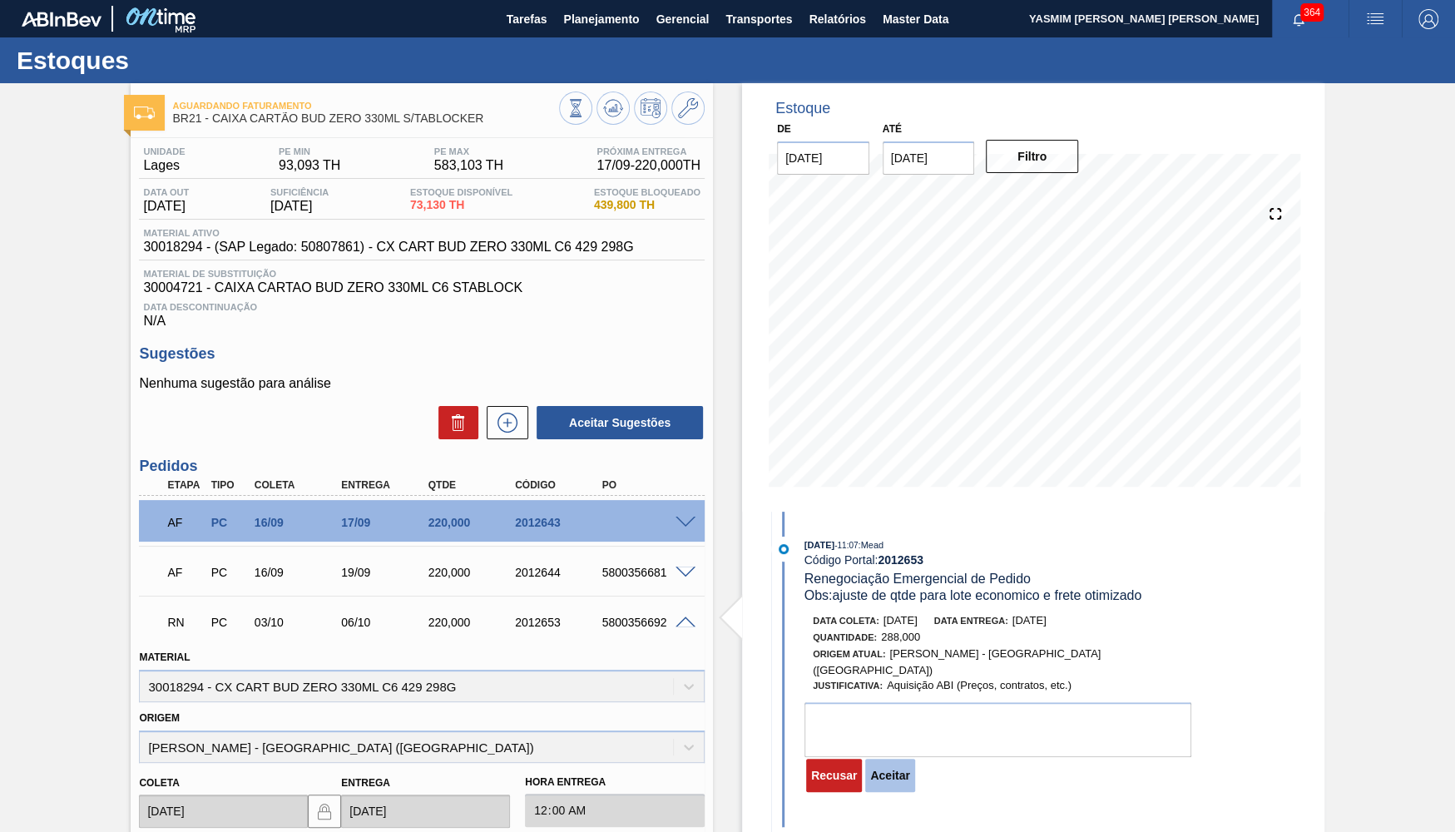
click at [889, 766] on button "Aceitar" at bounding box center [889, 775] width 49 height 33
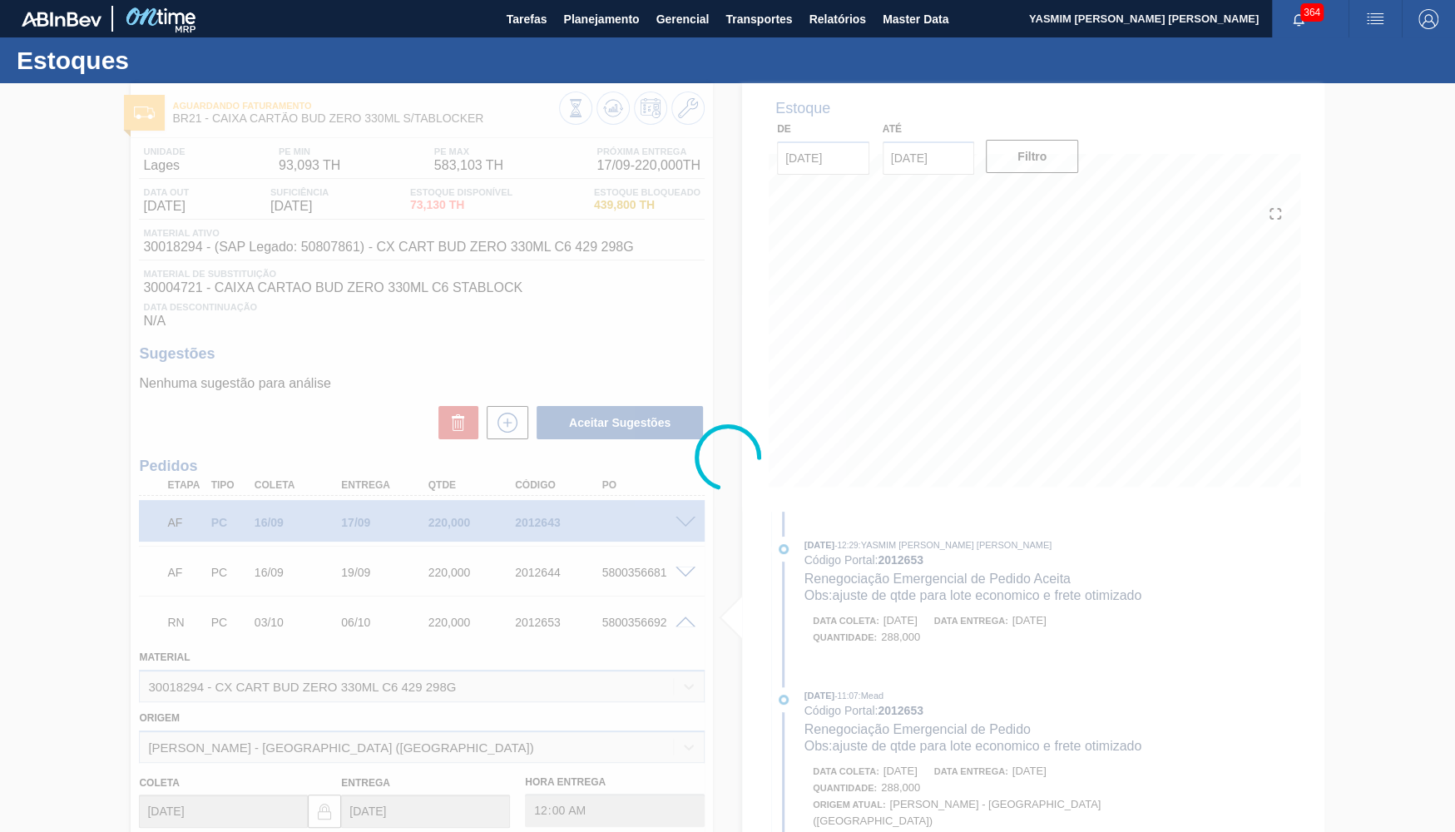
click at [878, 476] on div at bounding box center [727, 457] width 1455 height 749
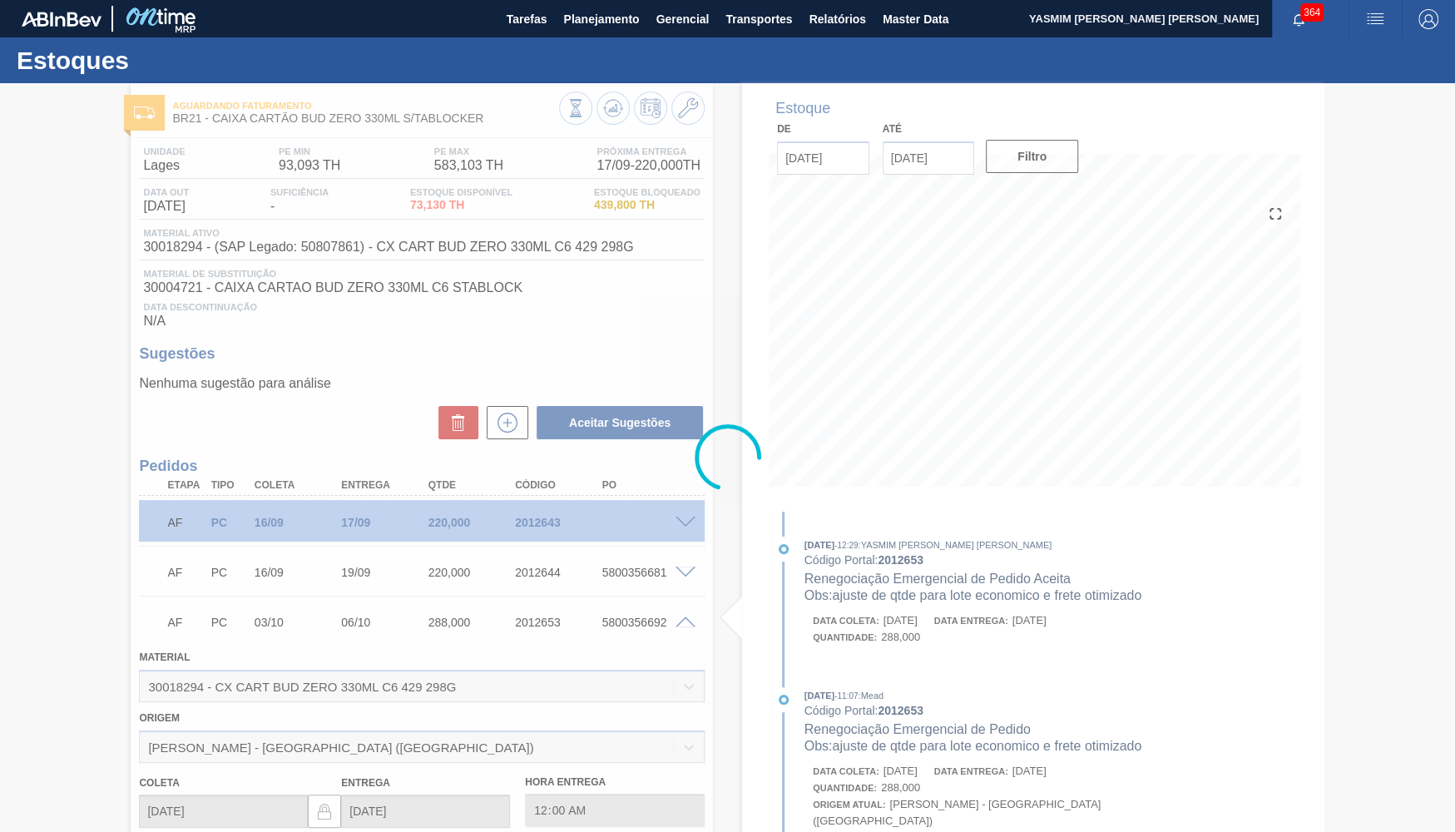
type input "36"
type input "288"
type input "ajuste de qtde para lote economico e frete otimizado"
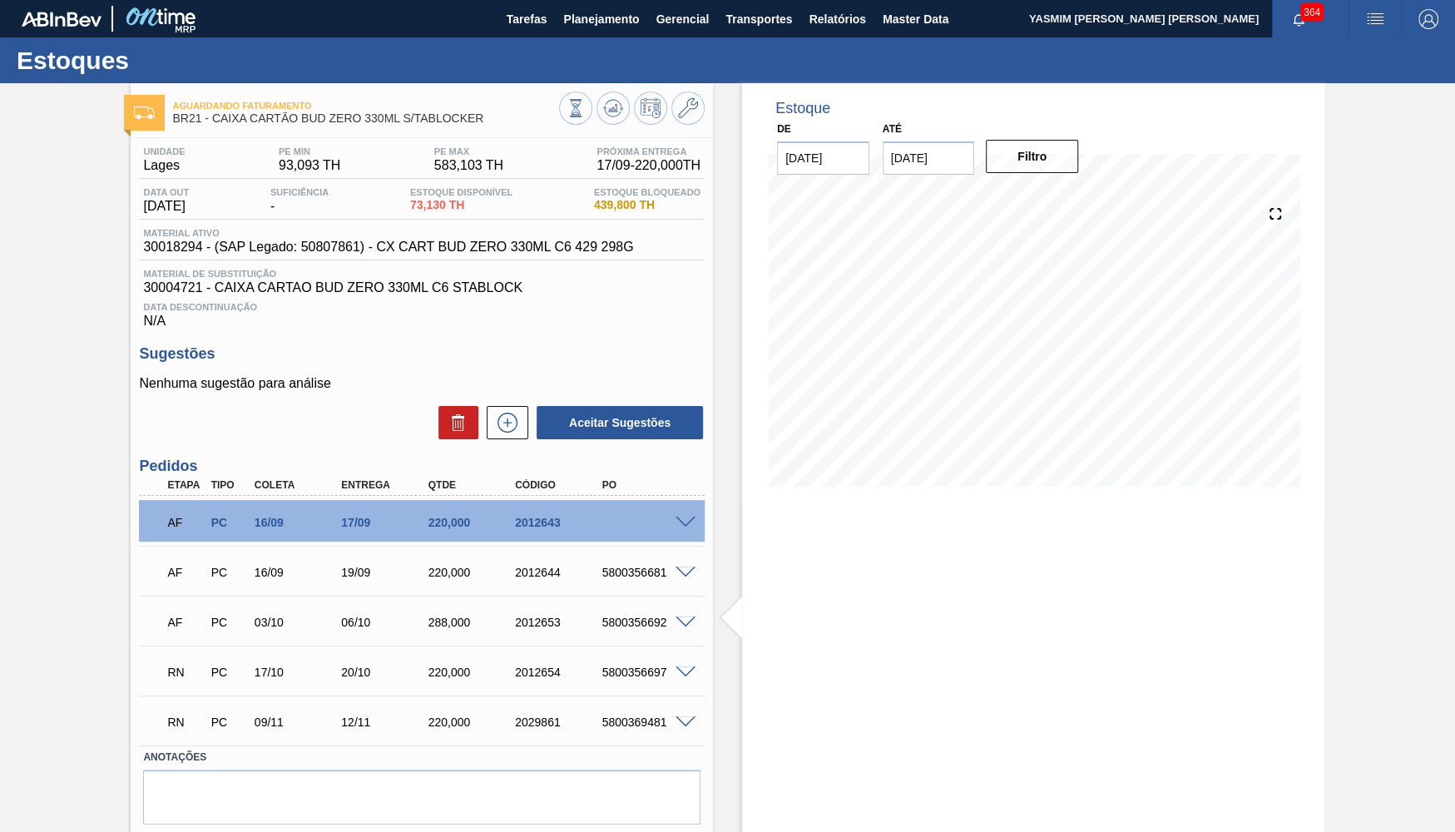
click at [691, 670] on span at bounding box center [686, 672] width 20 height 12
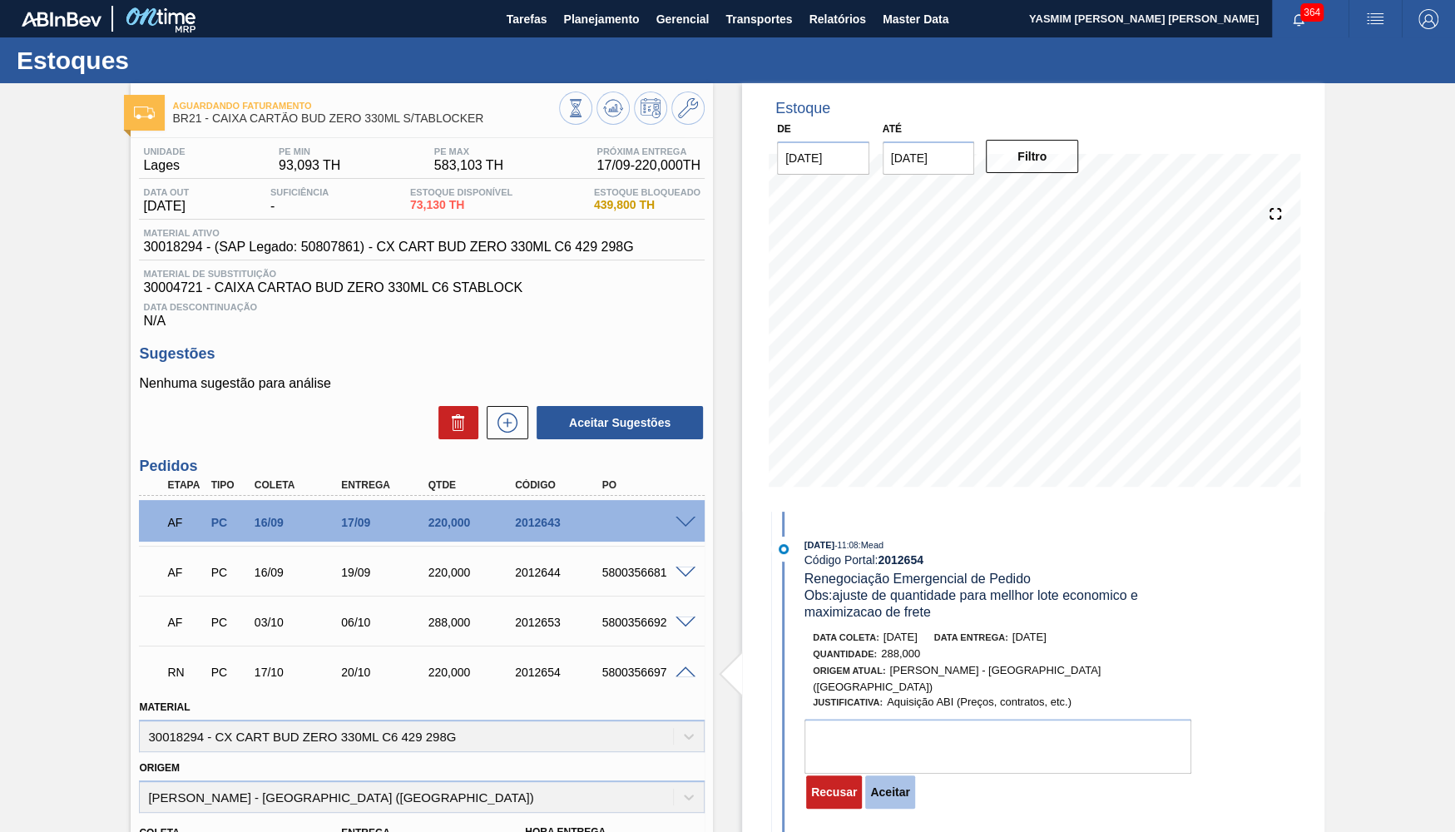
click at [900, 783] on button "Aceitar" at bounding box center [889, 791] width 49 height 33
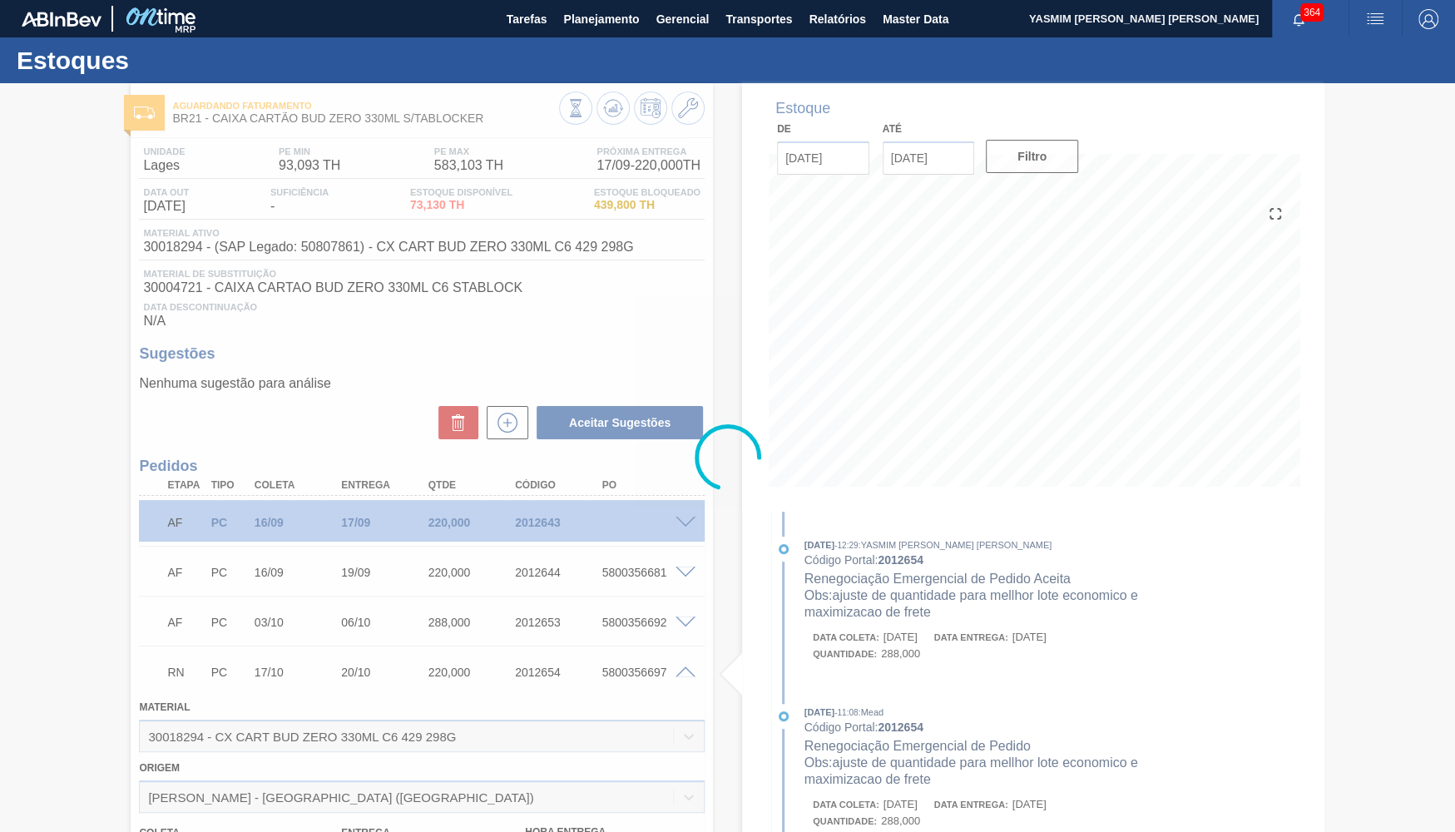
click at [904, 459] on div at bounding box center [727, 457] width 1455 height 749
type input "36"
type input "288"
type input "ajuste de quantidade para mellhor lote economico e maximizacao de frete"
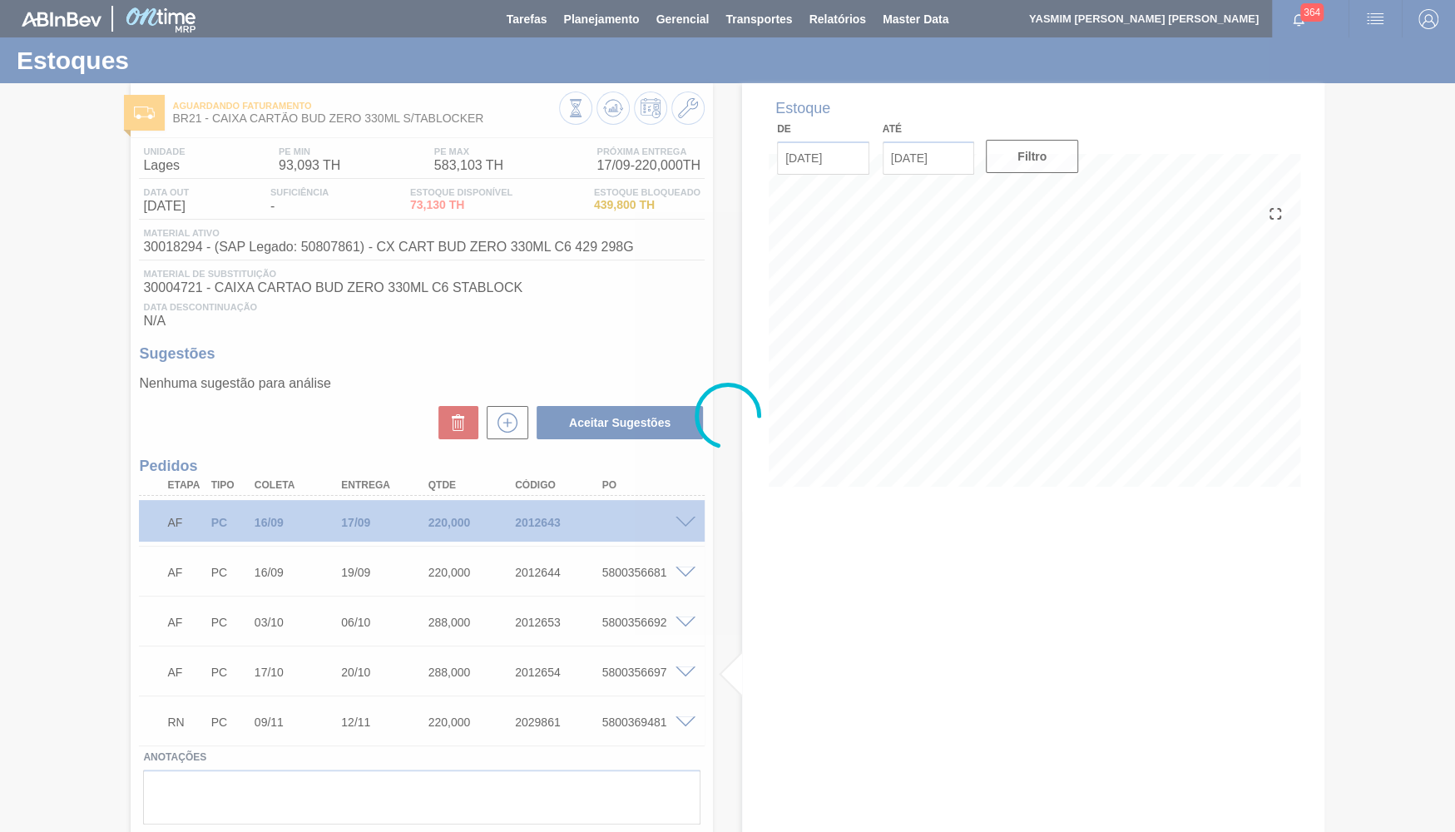
click at [686, 725] on span at bounding box center [686, 722] width 20 height 12
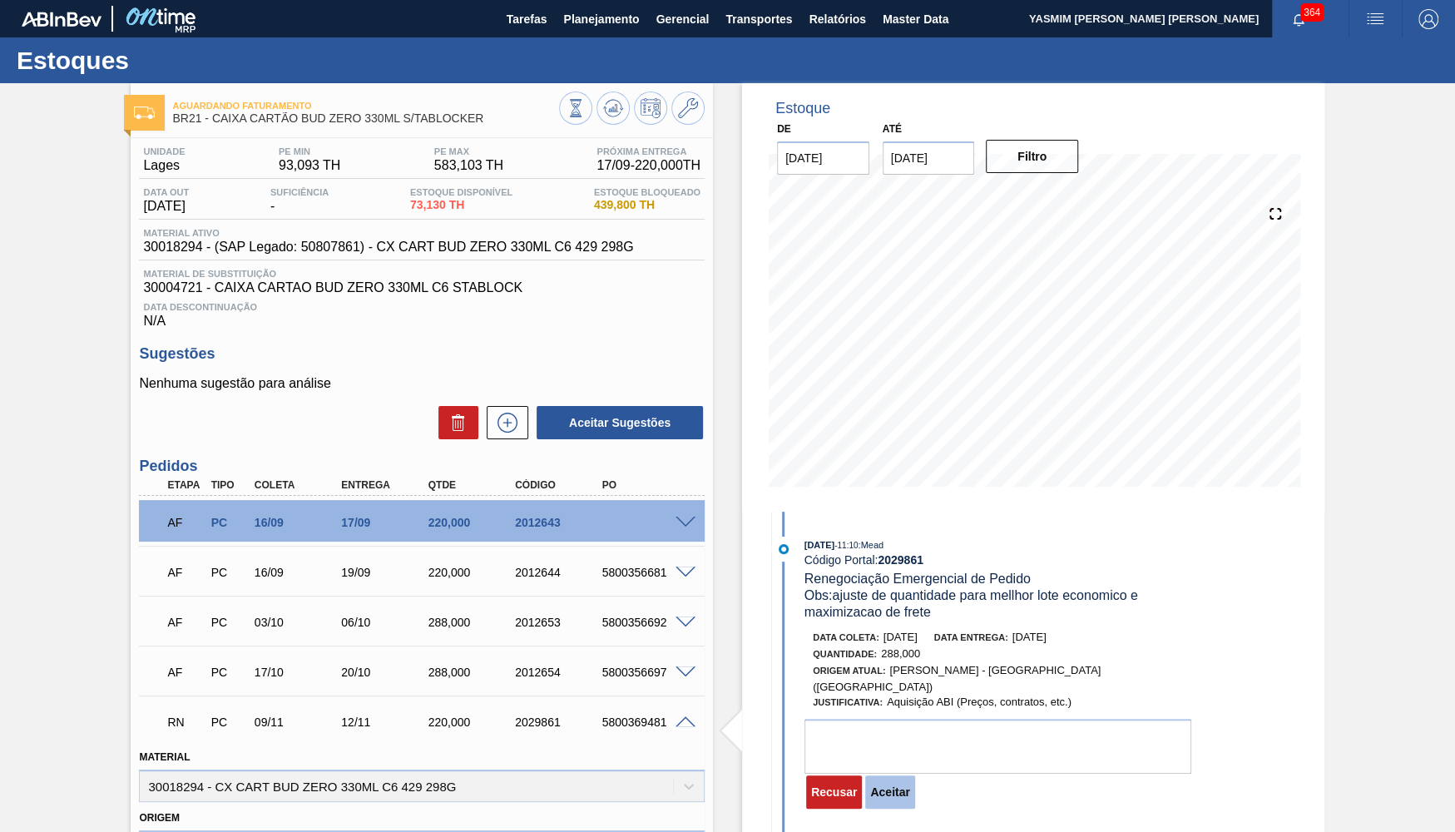
click at [898, 782] on button "Aceitar" at bounding box center [889, 791] width 49 height 33
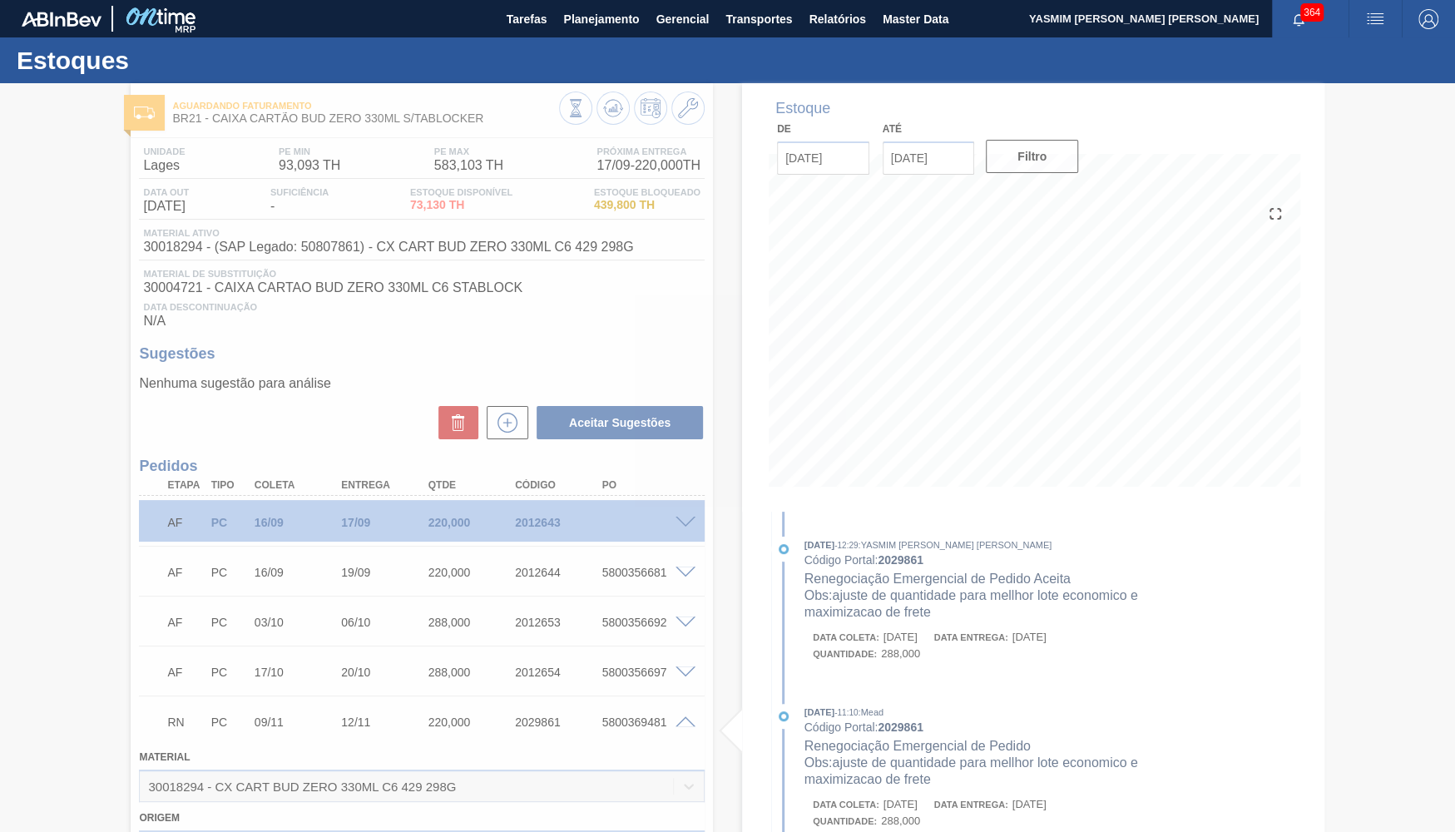
type input "36"
type input "288"
type input "ajuste de quantidade para mellhor lote economico e maximizacao de frete"
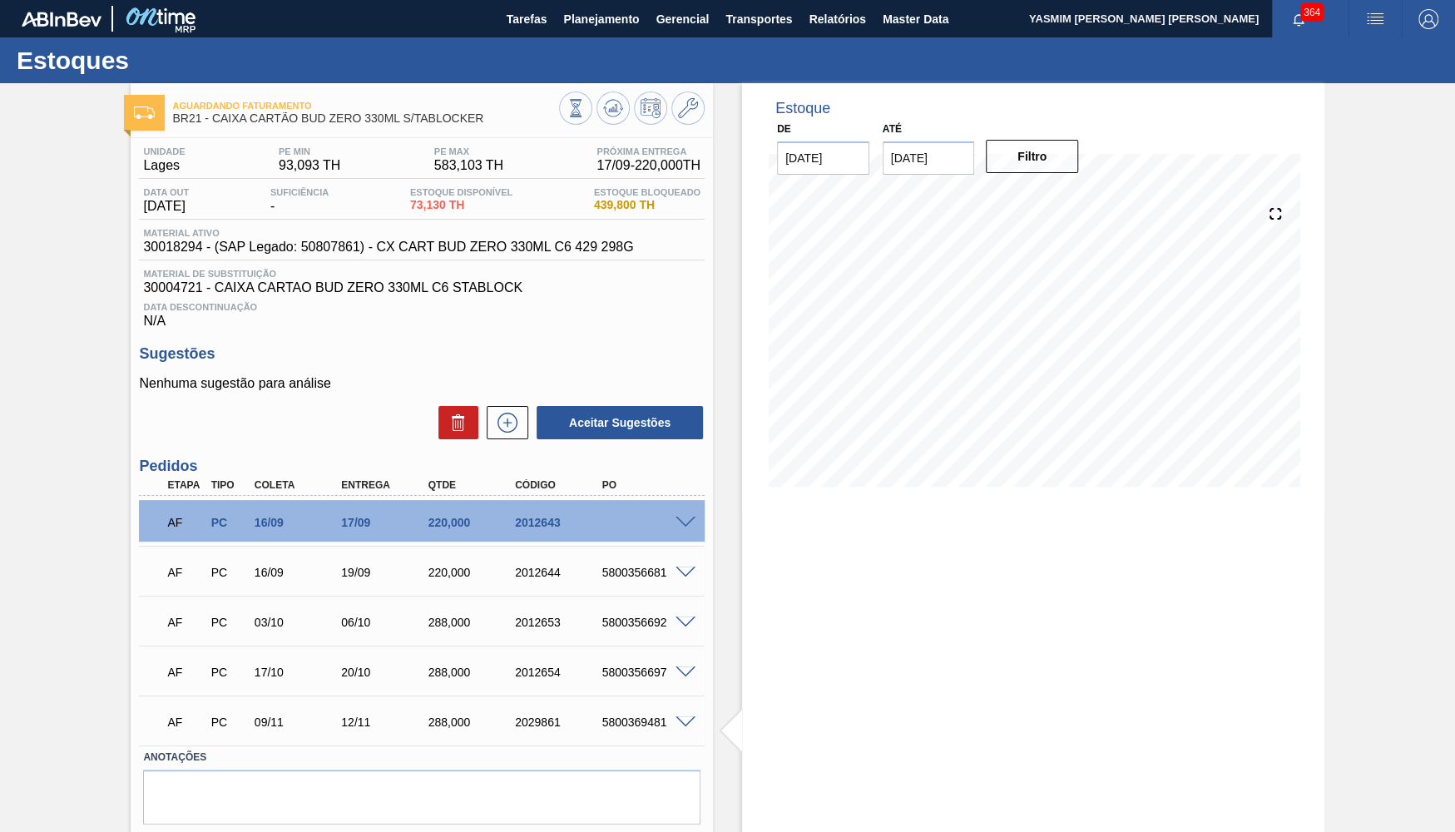
click at [706, 520] on div "Unidade Lages PE MIN 93,093 TH PE MAX 583,103 TH Próxima Entrega 17/09 - 220,00…" at bounding box center [422, 505] width 582 height 735
click at [680, 511] on div "AF PC 16/09 17/09 220,000 2012643" at bounding box center [422, 521] width 566 height 42
click at [681, 513] on div "AF PC 16/09 17/09 220,000 2012643" at bounding box center [422, 521] width 566 height 42
click at [618, 119] on button at bounding box center [613, 108] width 33 height 33
click at [674, 532] on div "AF PC 16/09 17/09 220,000 2012643" at bounding box center [417, 520] width 522 height 33
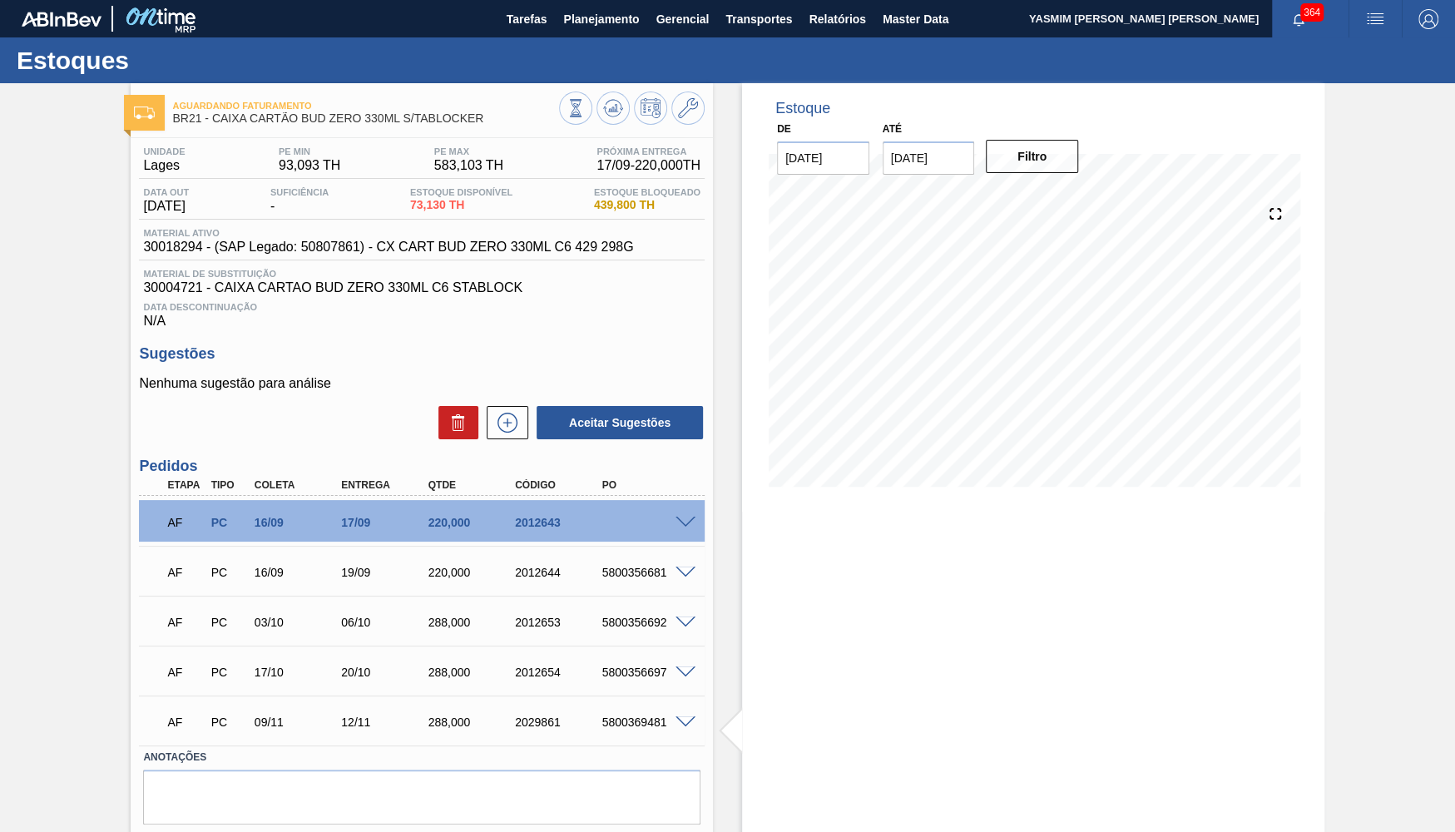
click at [686, 523] on span at bounding box center [686, 523] width 20 height 12
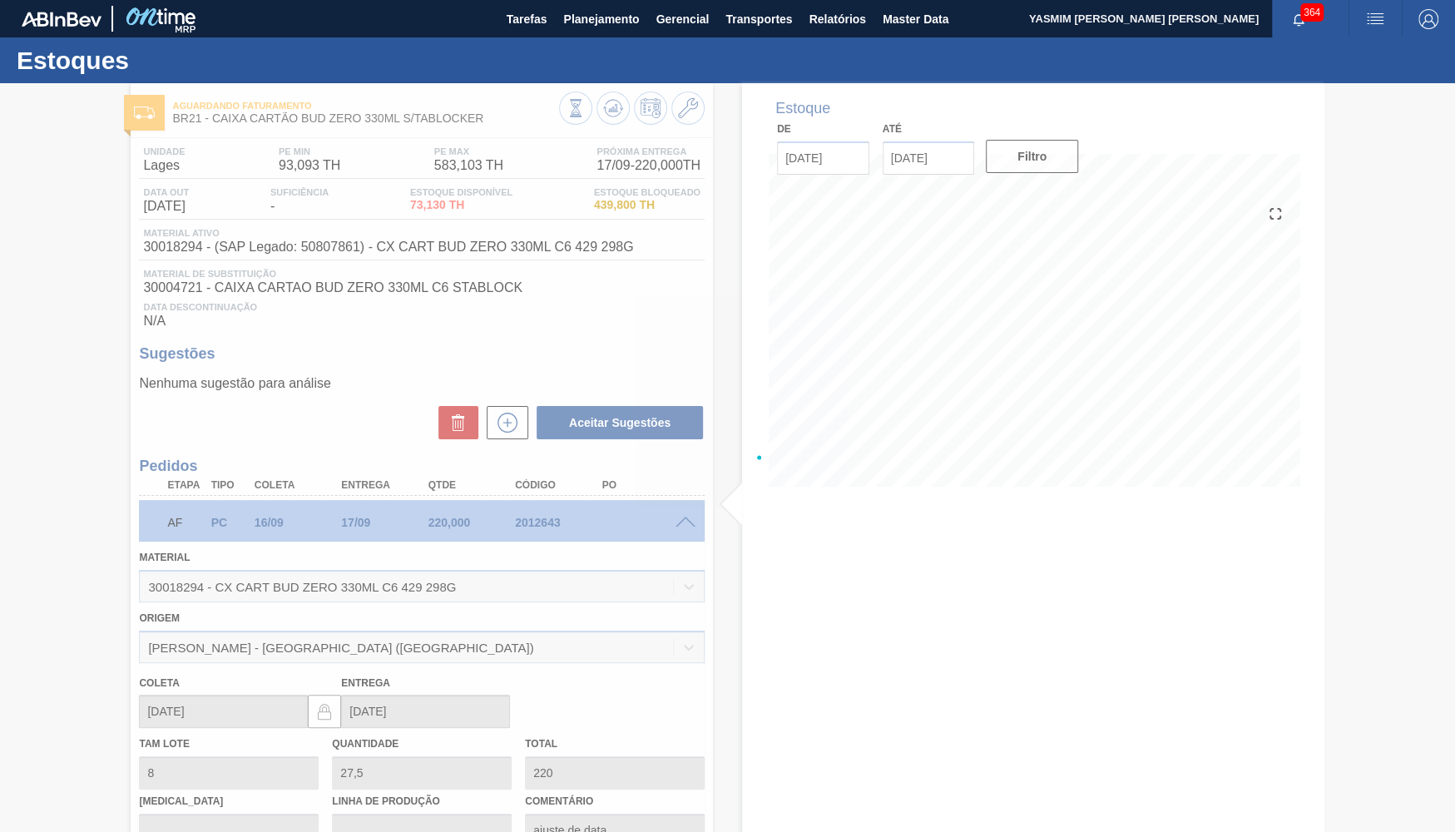
type input "ajuste de data"
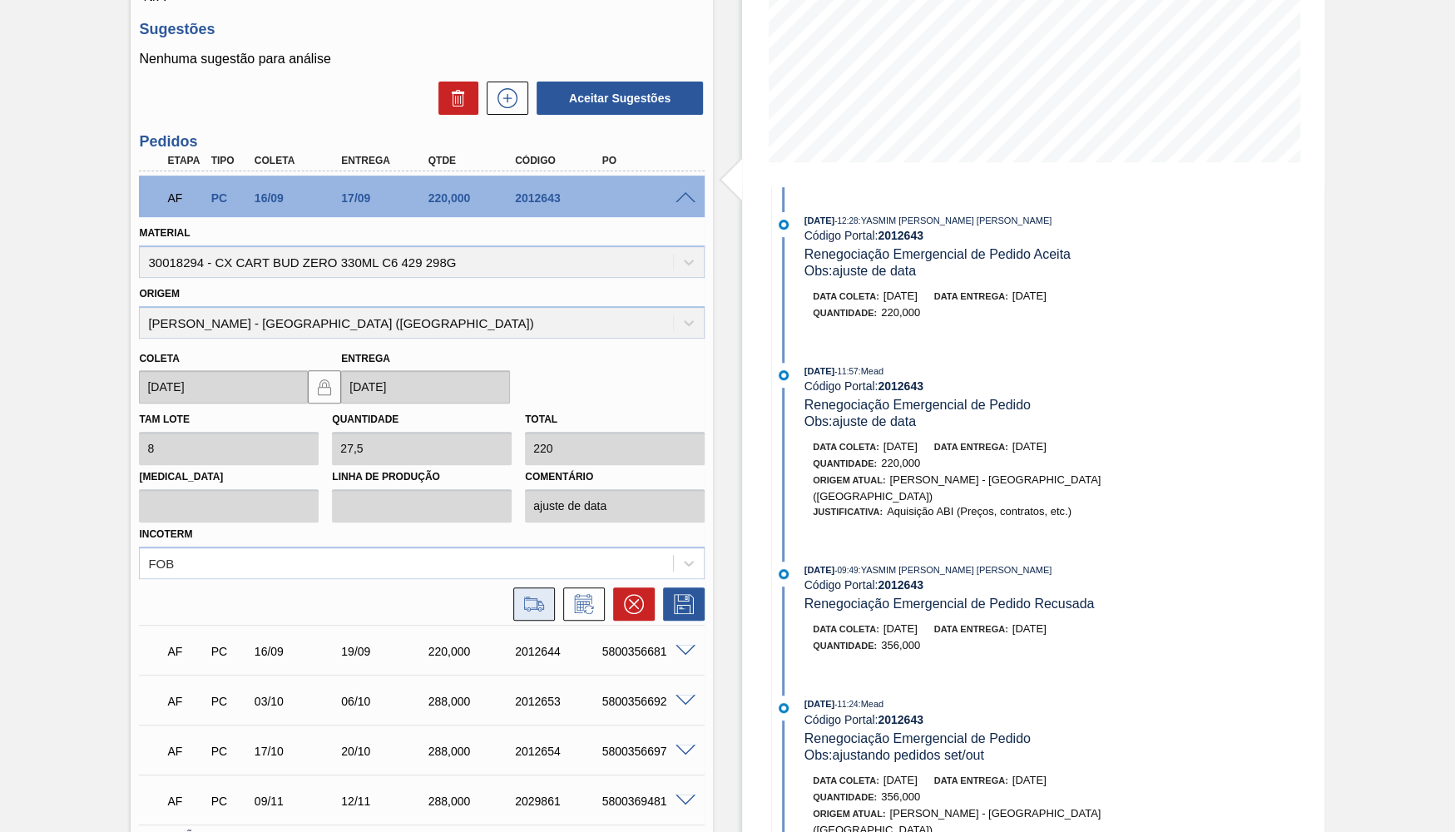
click at [537, 598] on icon at bounding box center [533, 604] width 19 height 12
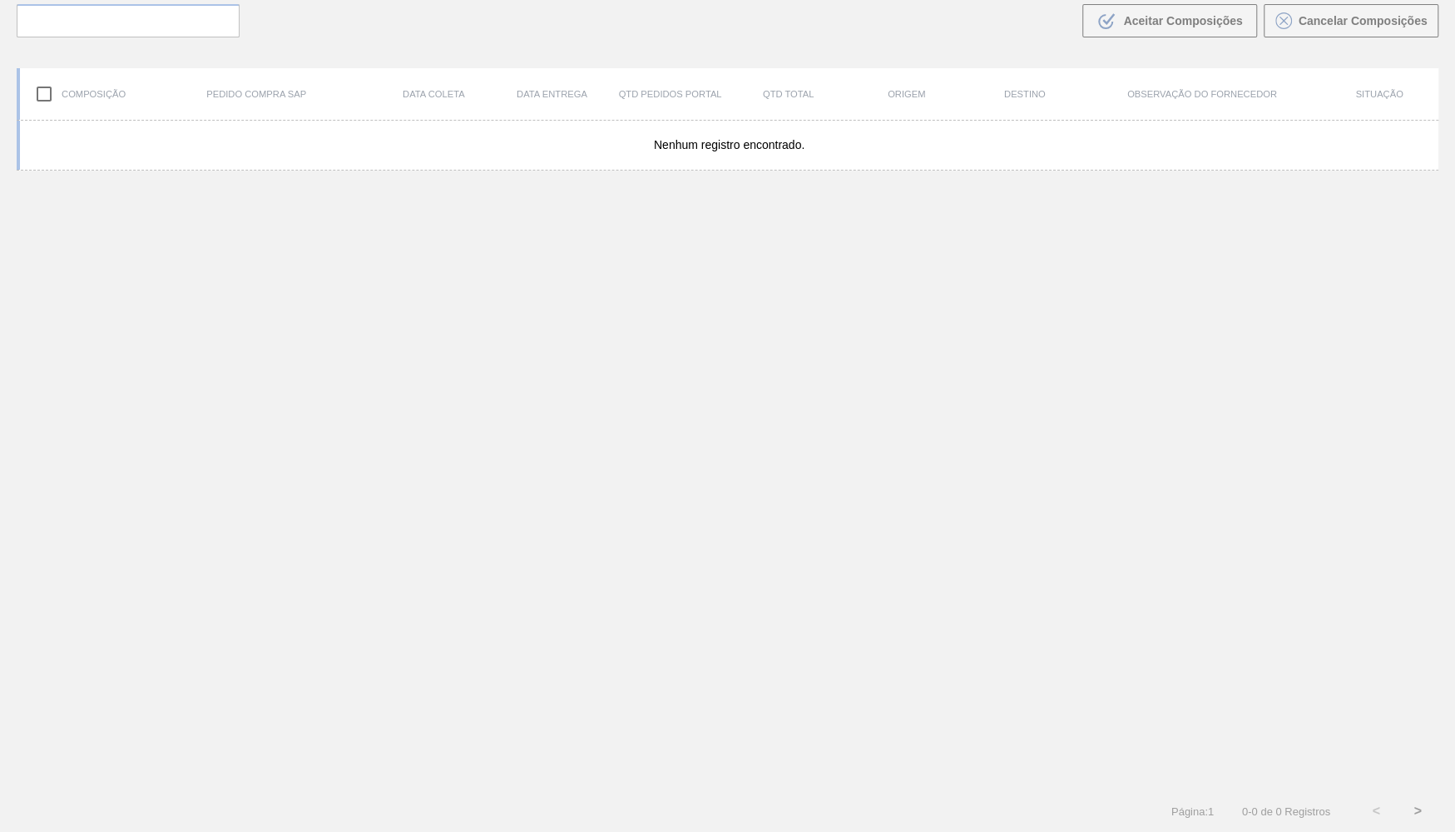
scroll to position [116, 0]
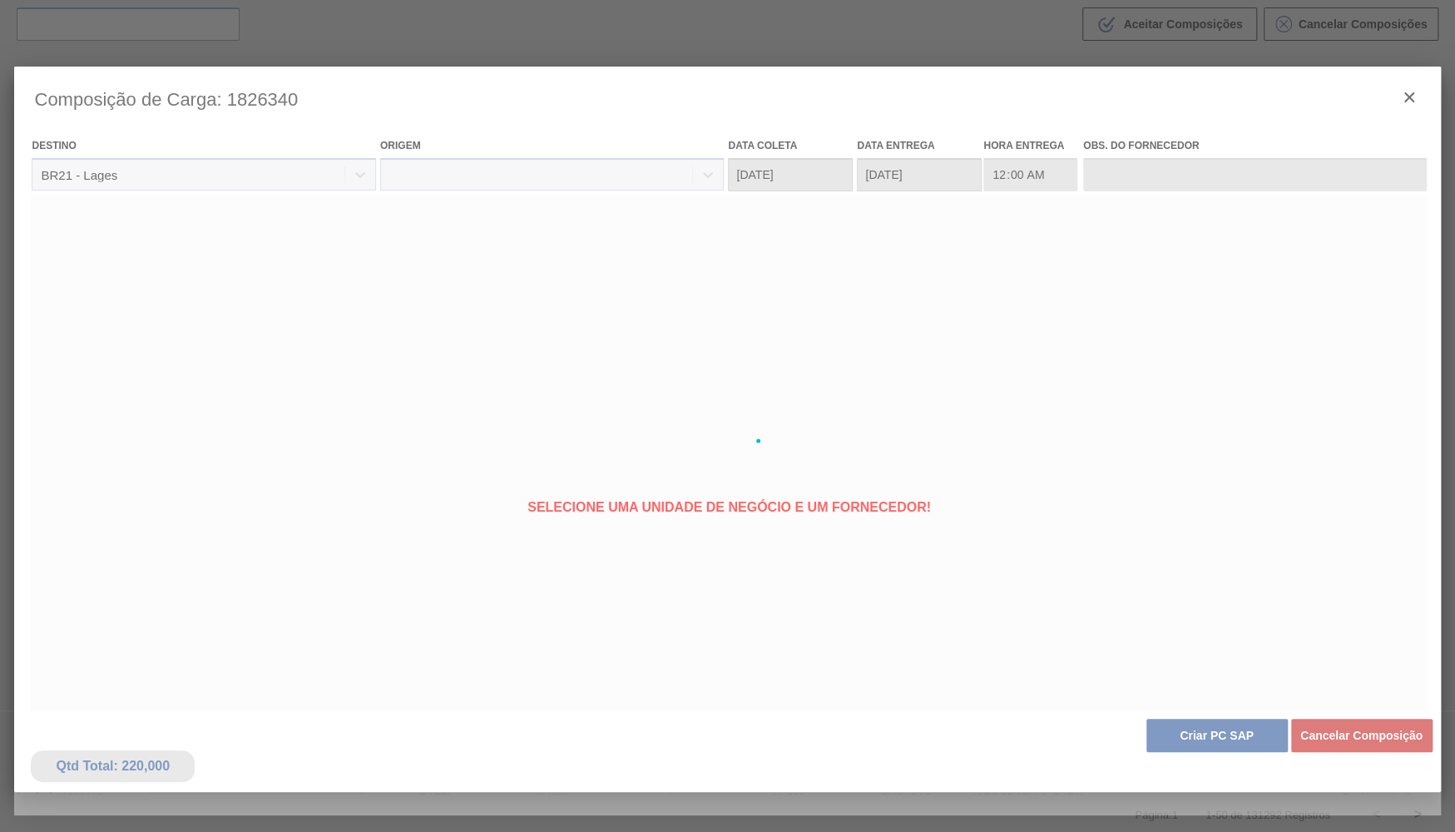
type coleta "[DATE]"
type entrega "[DATE]"
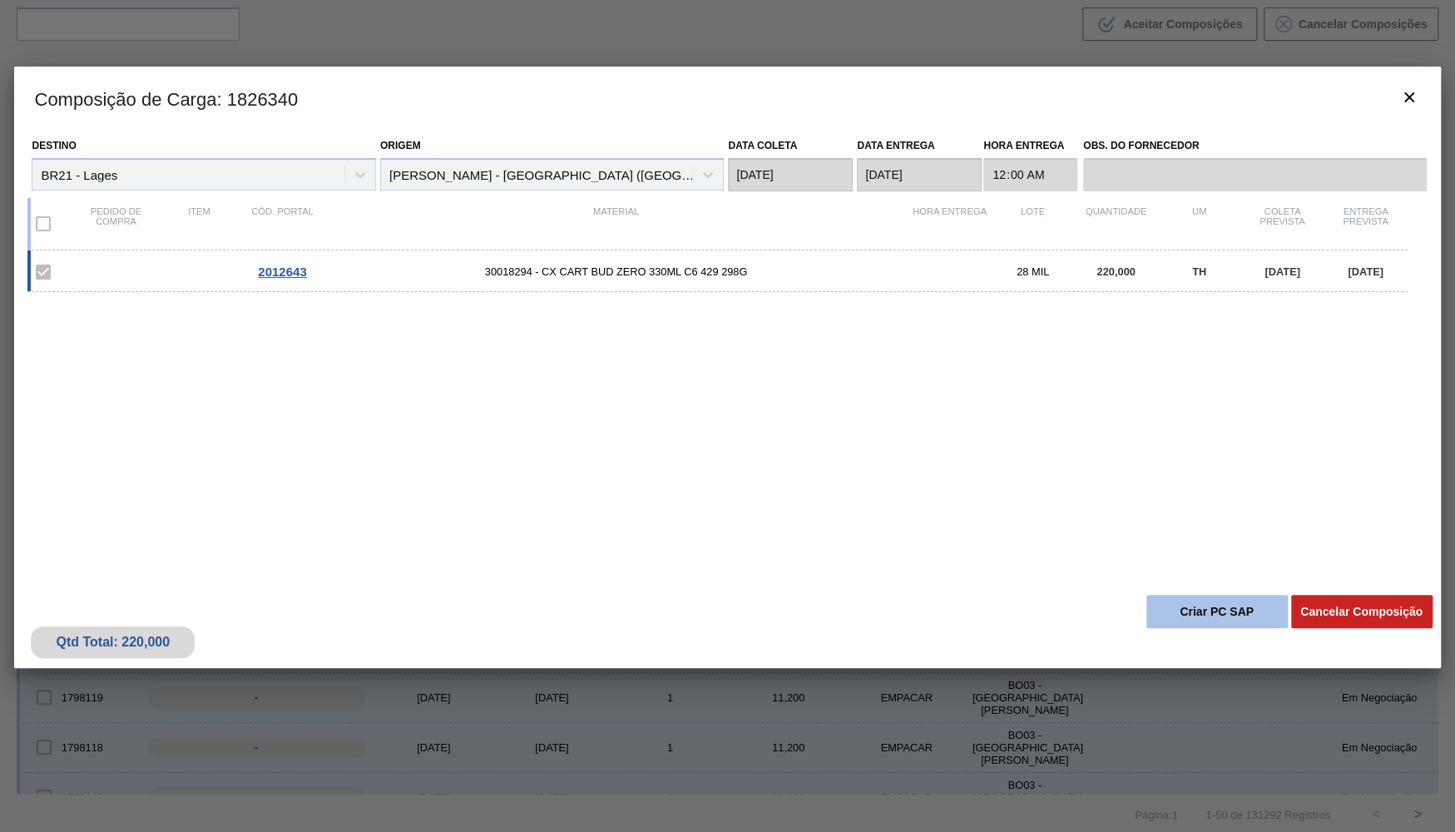
click at [1211, 615] on button "Criar PC SAP" at bounding box center [1216, 611] width 141 height 33
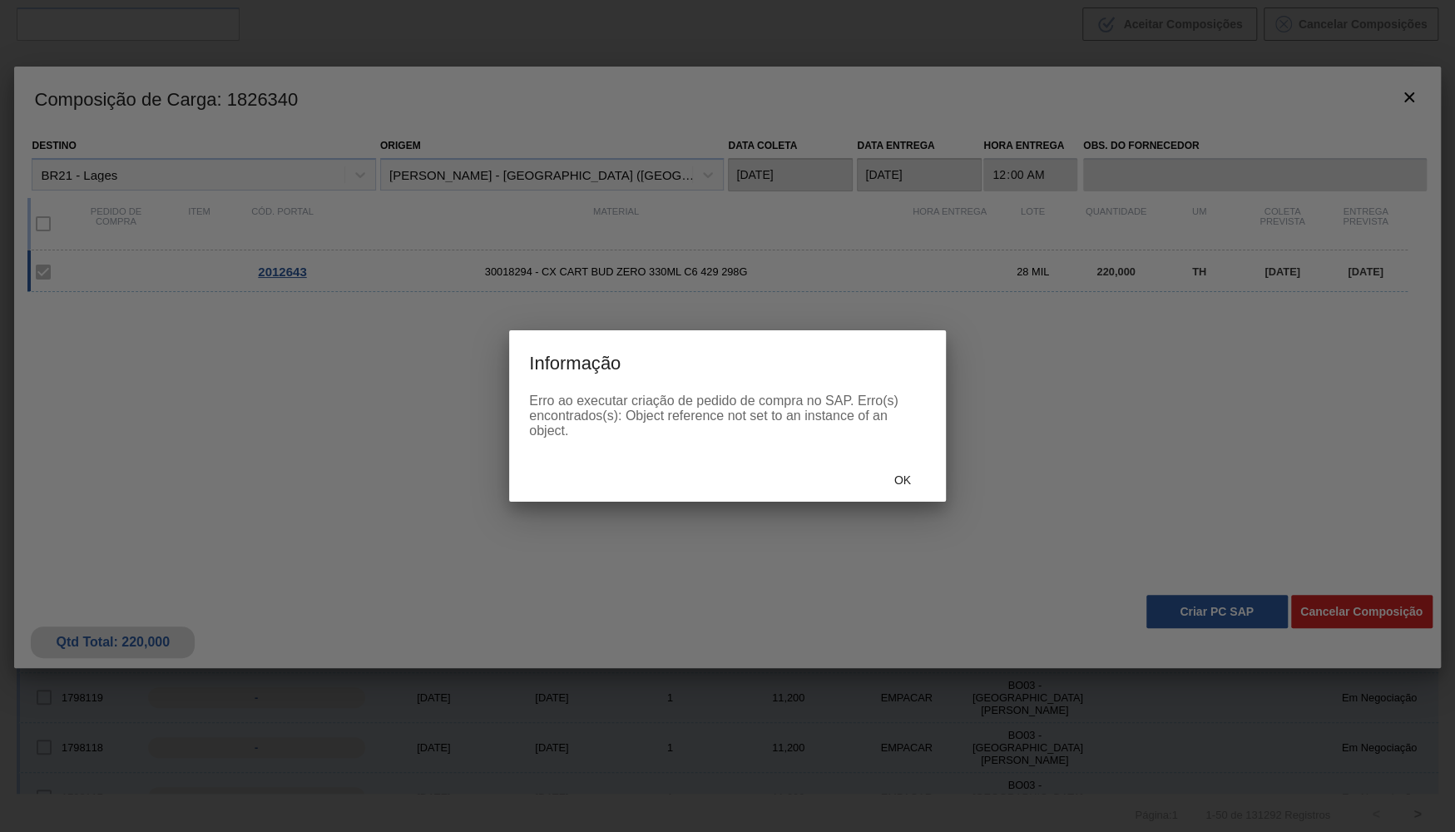
drag, startPoint x: 917, startPoint y: 461, endPoint x: 906, endPoint y: 487, distance: 28.0
click at [916, 461] on div "Ok" at bounding box center [727, 479] width 437 height 43
click at [896, 498] on div "Ok" at bounding box center [727, 479] width 437 height 43
click at [907, 491] on div "Ok" at bounding box center [902, 480] width 73 height 31
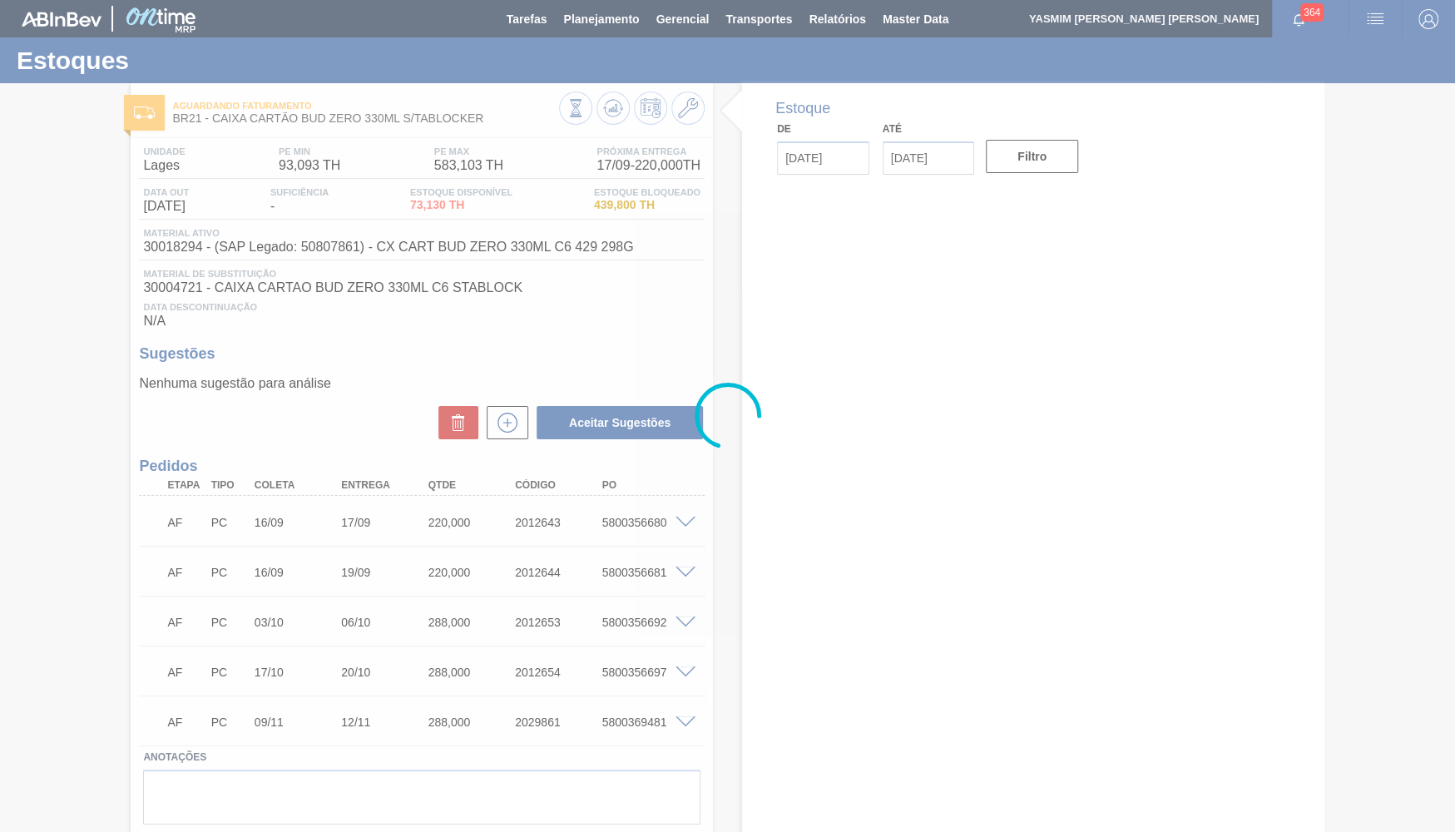
click at [611, 106] on div at bounding box center [727, 416] width 1455 height 832
